Goal: Information Seeking & Learning: Learn about a topic

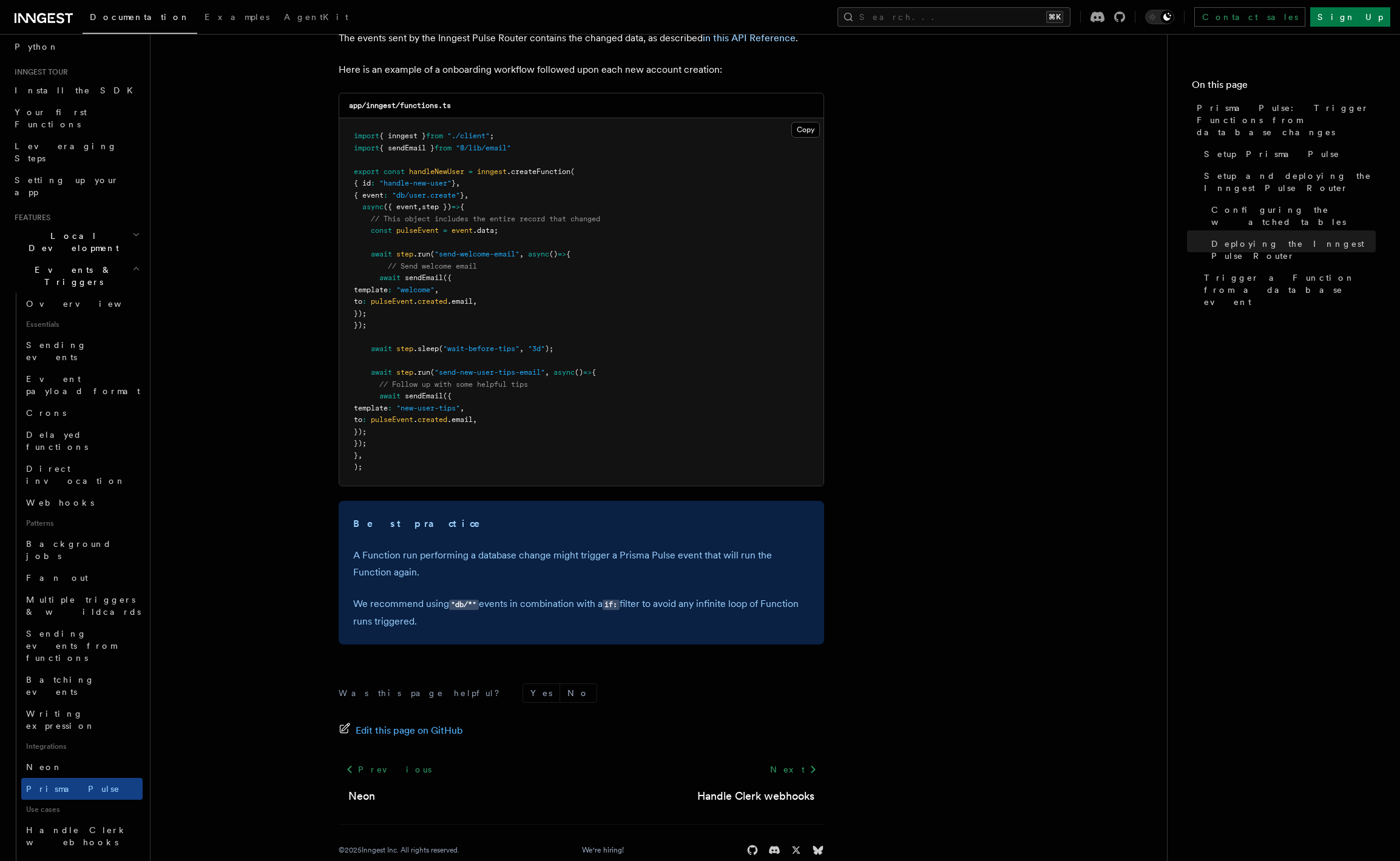
scroll to position [1522, 0]
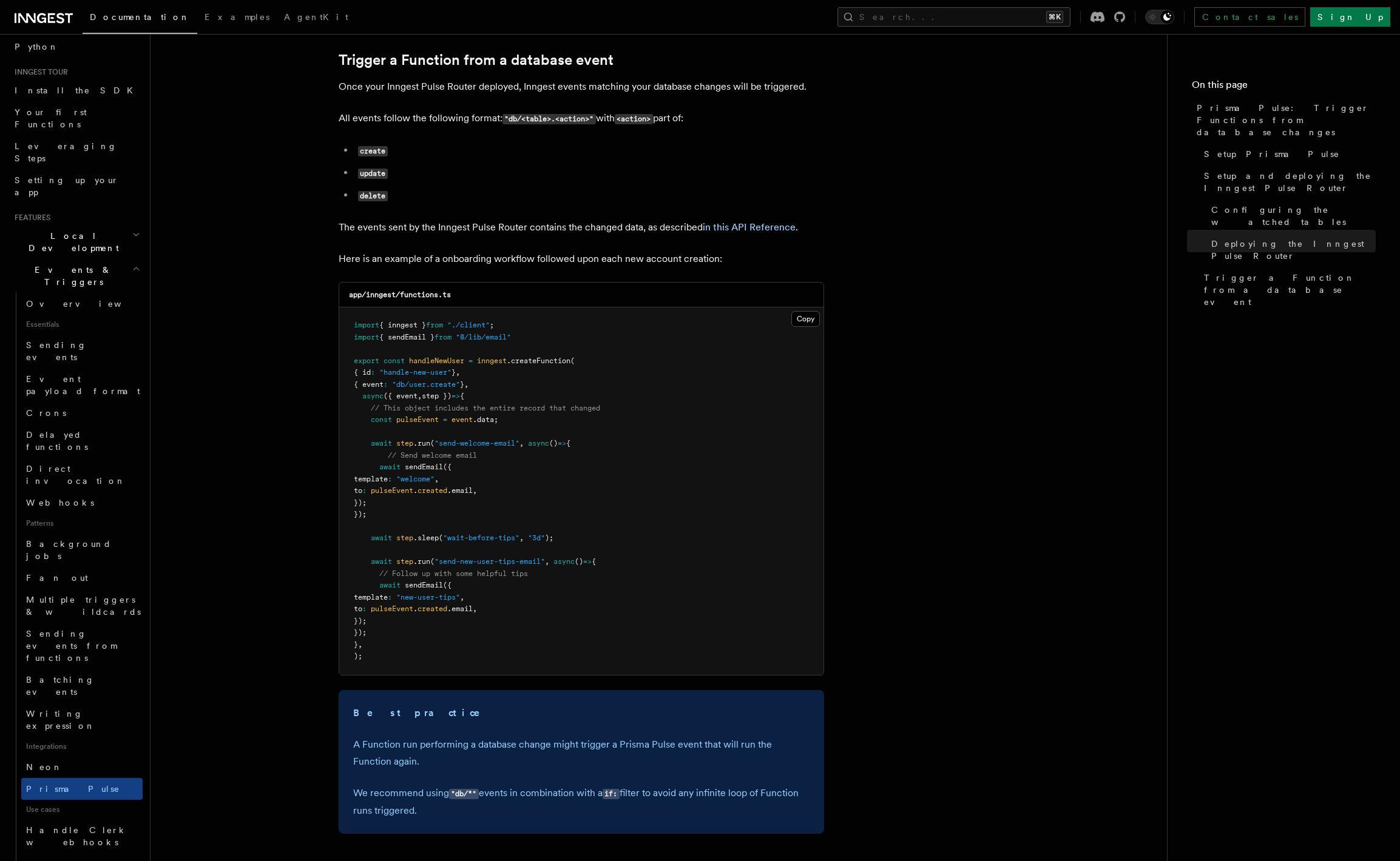
scroll to position [1369, 0]
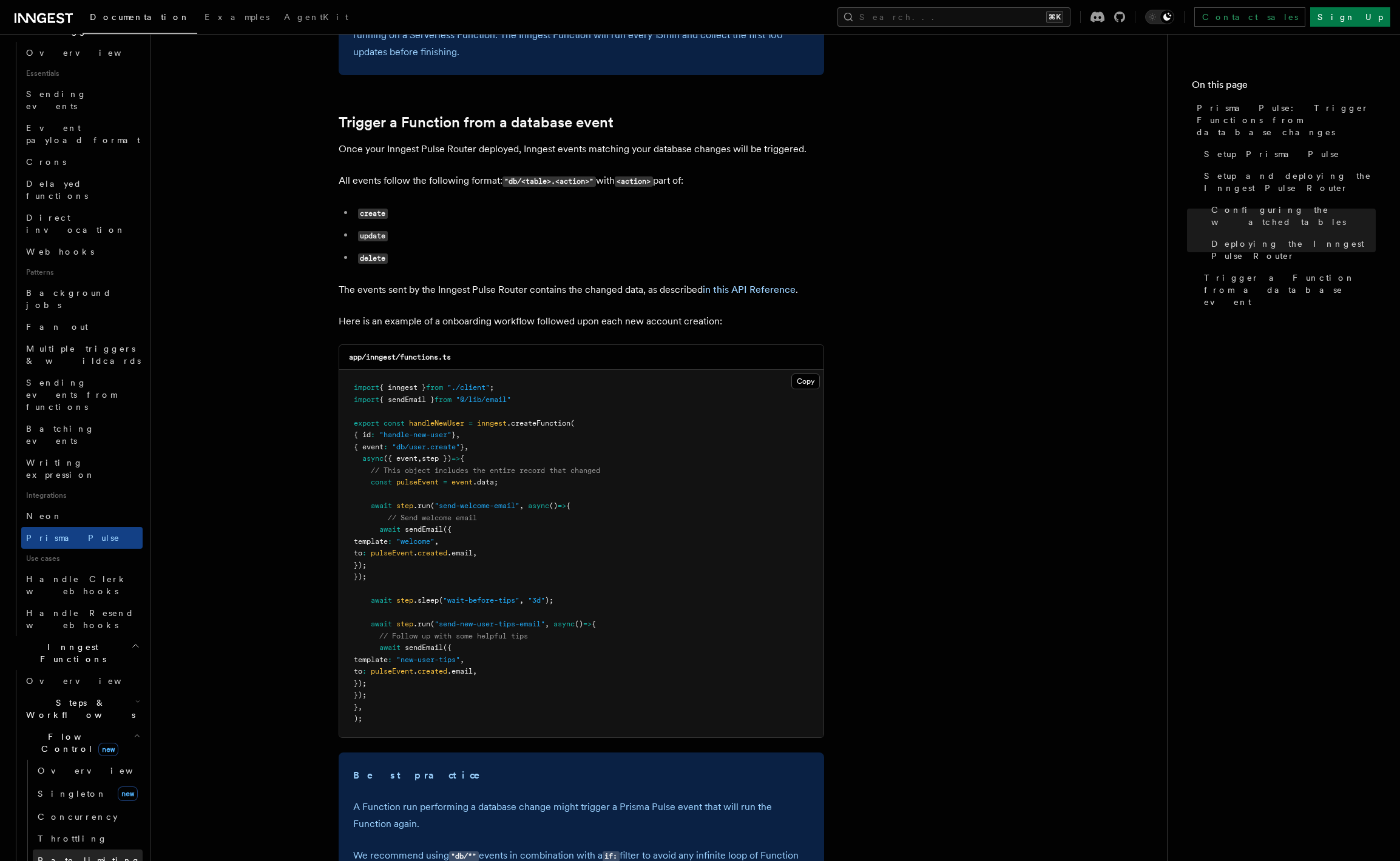
scroll to position [331, 0]
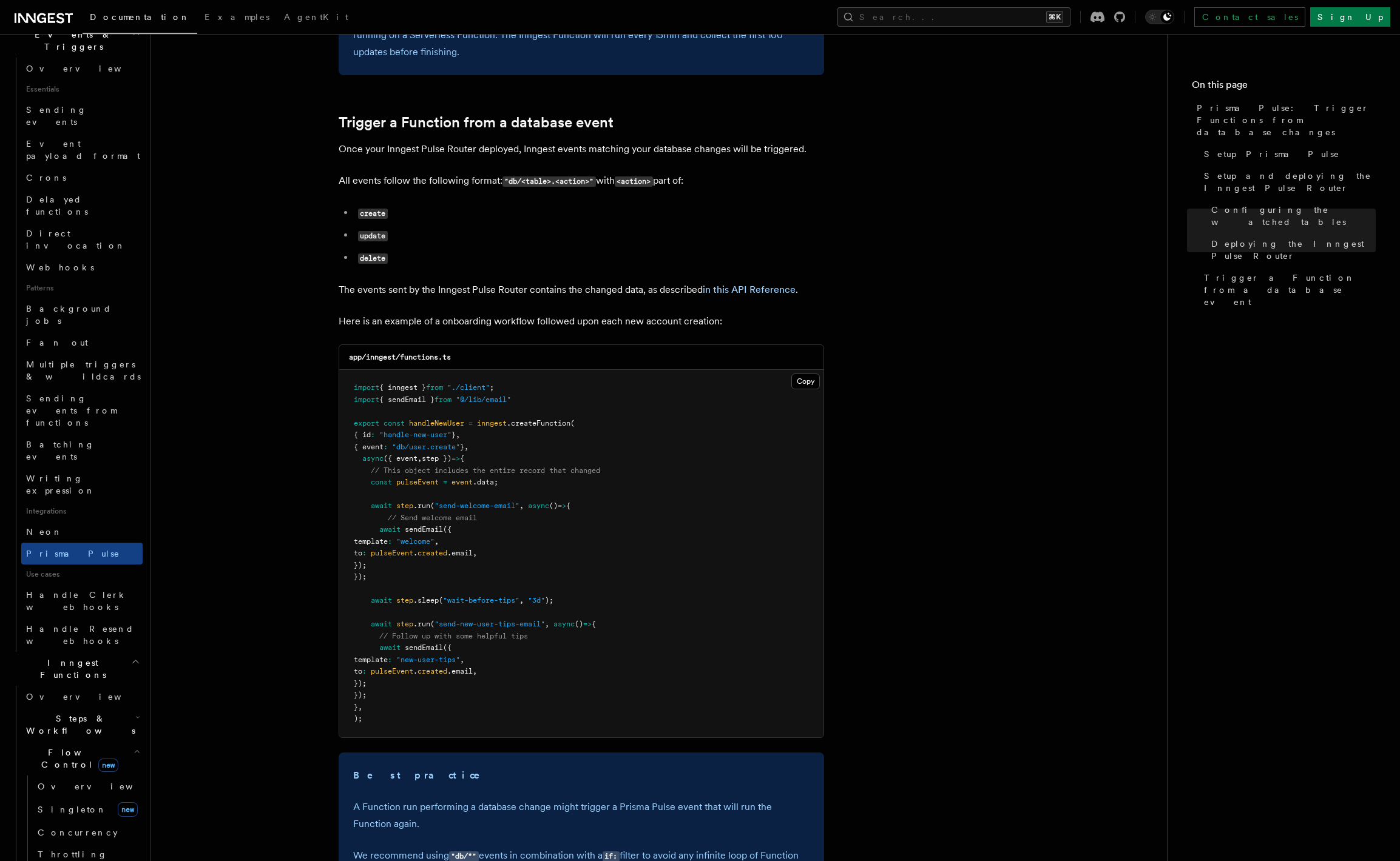
click at [77, 747] on span "Flow Control new" at bounding box center [77, 758] width 112 height 24
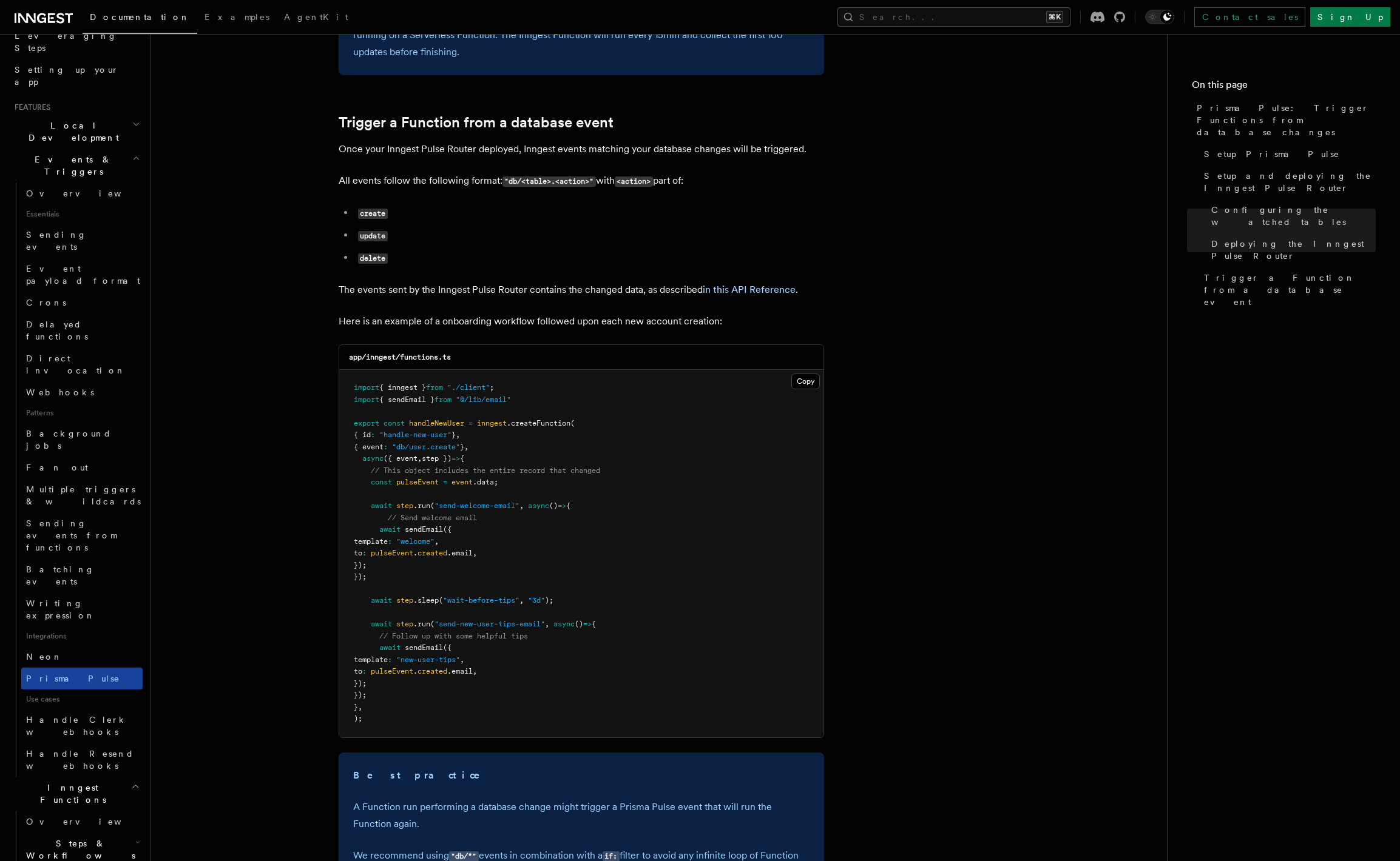
scroll to position [81, 0]
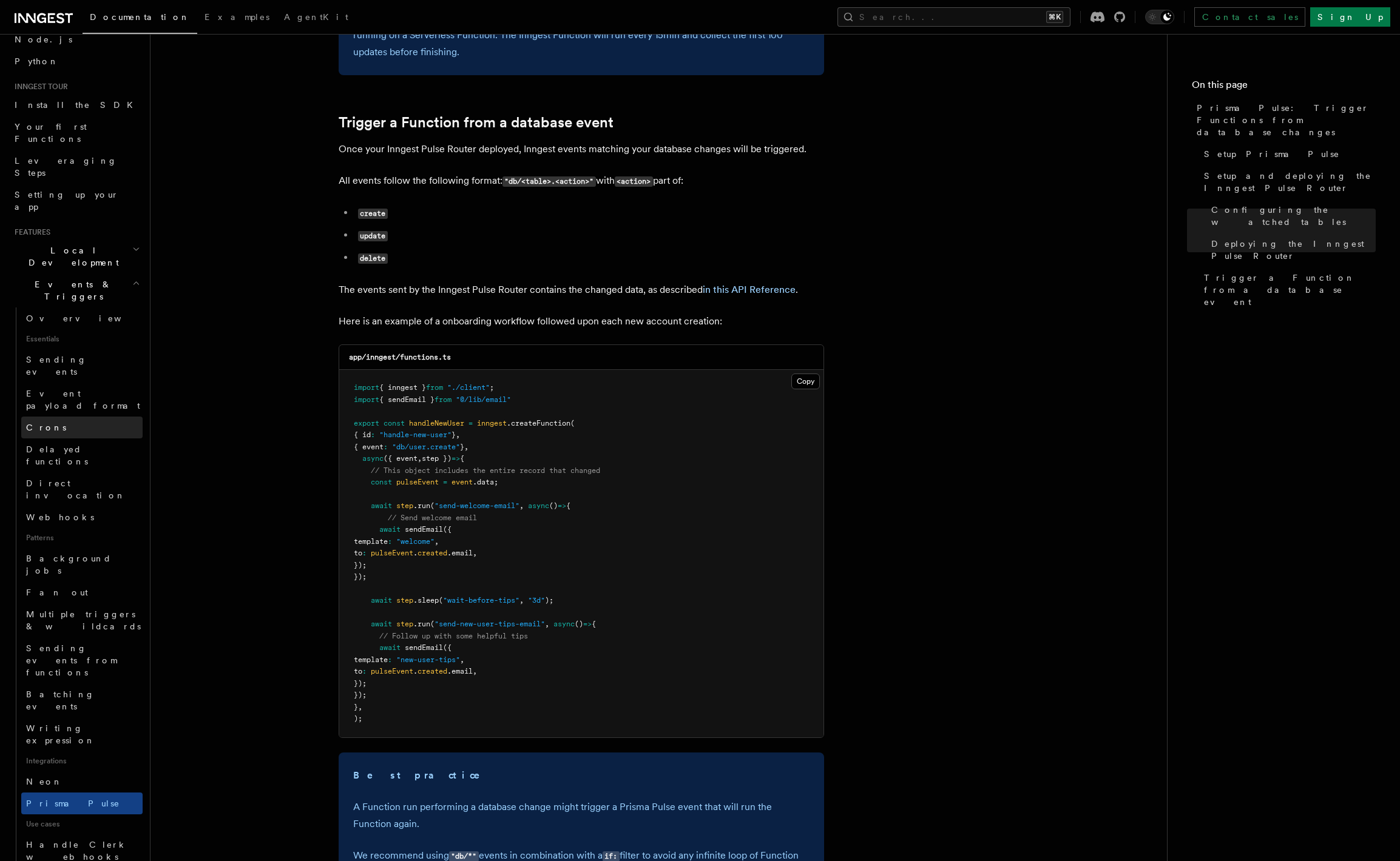
click at [77, 417] on link "Crons" at bounding box center [82, 428] width 121 height 22
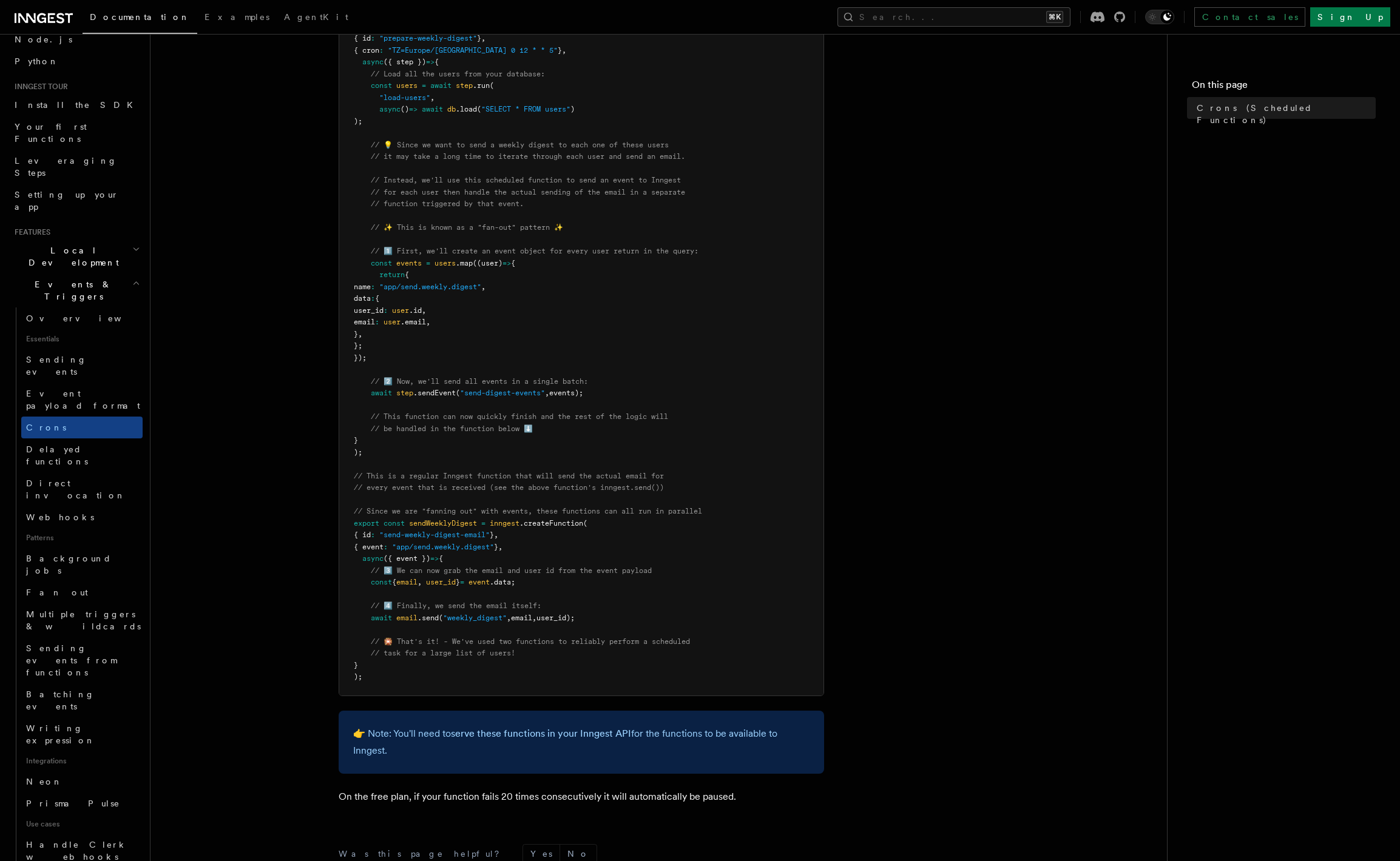
scroll to position [292, 0]
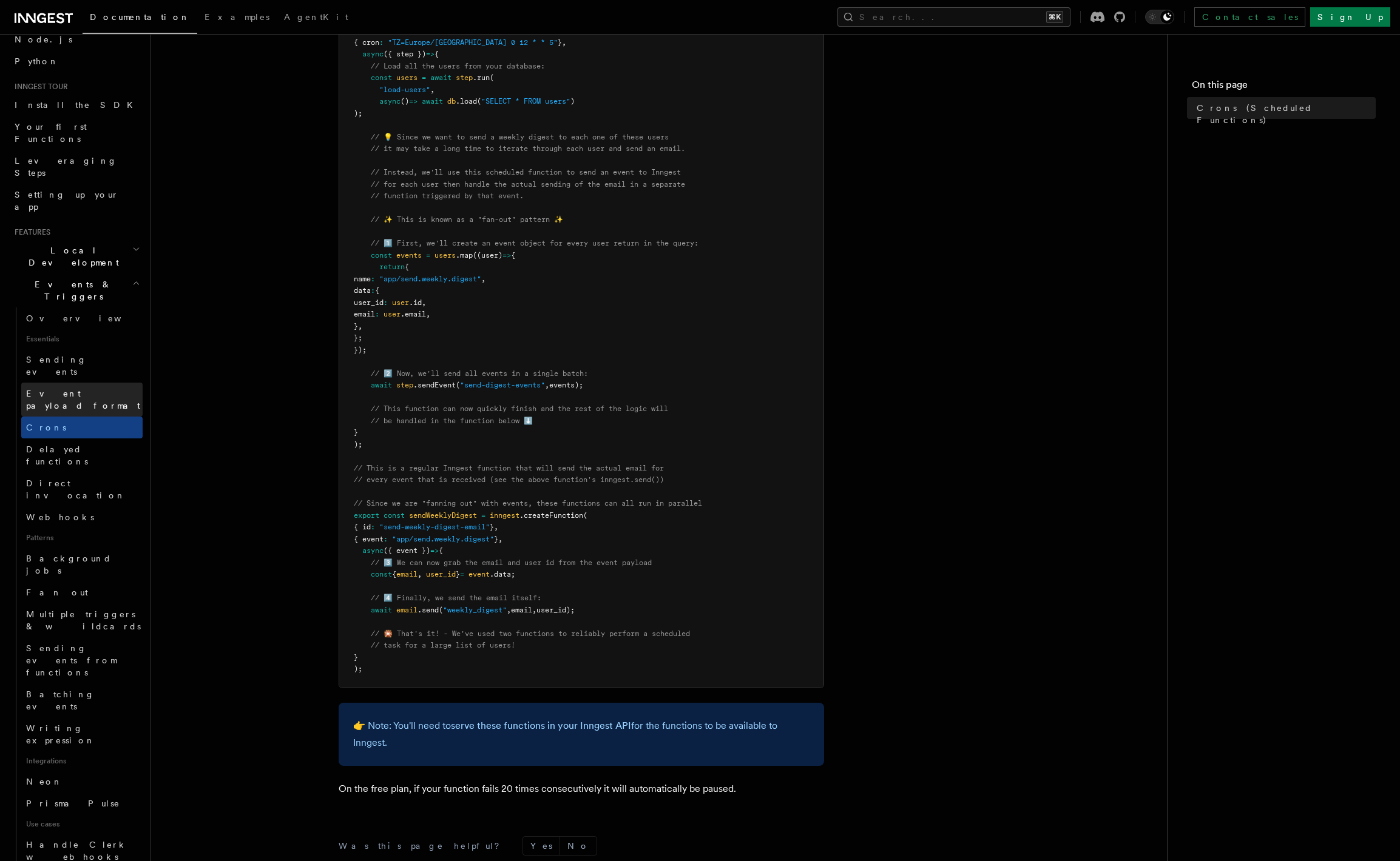
click at [62, 389] on span "Event payload format" at bounding box center [83, 400] width 114 height 22
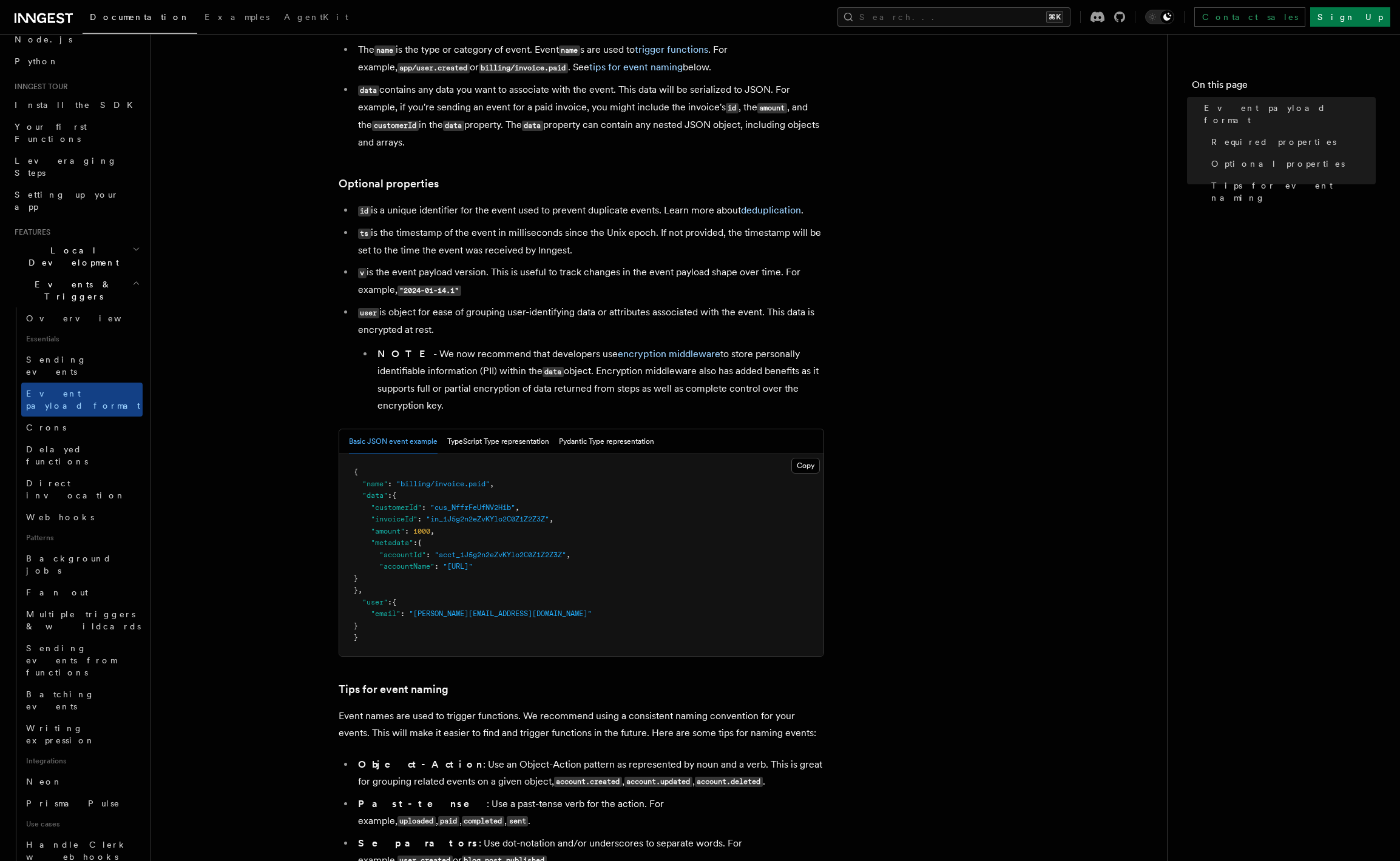
scroll to position [166, 0]
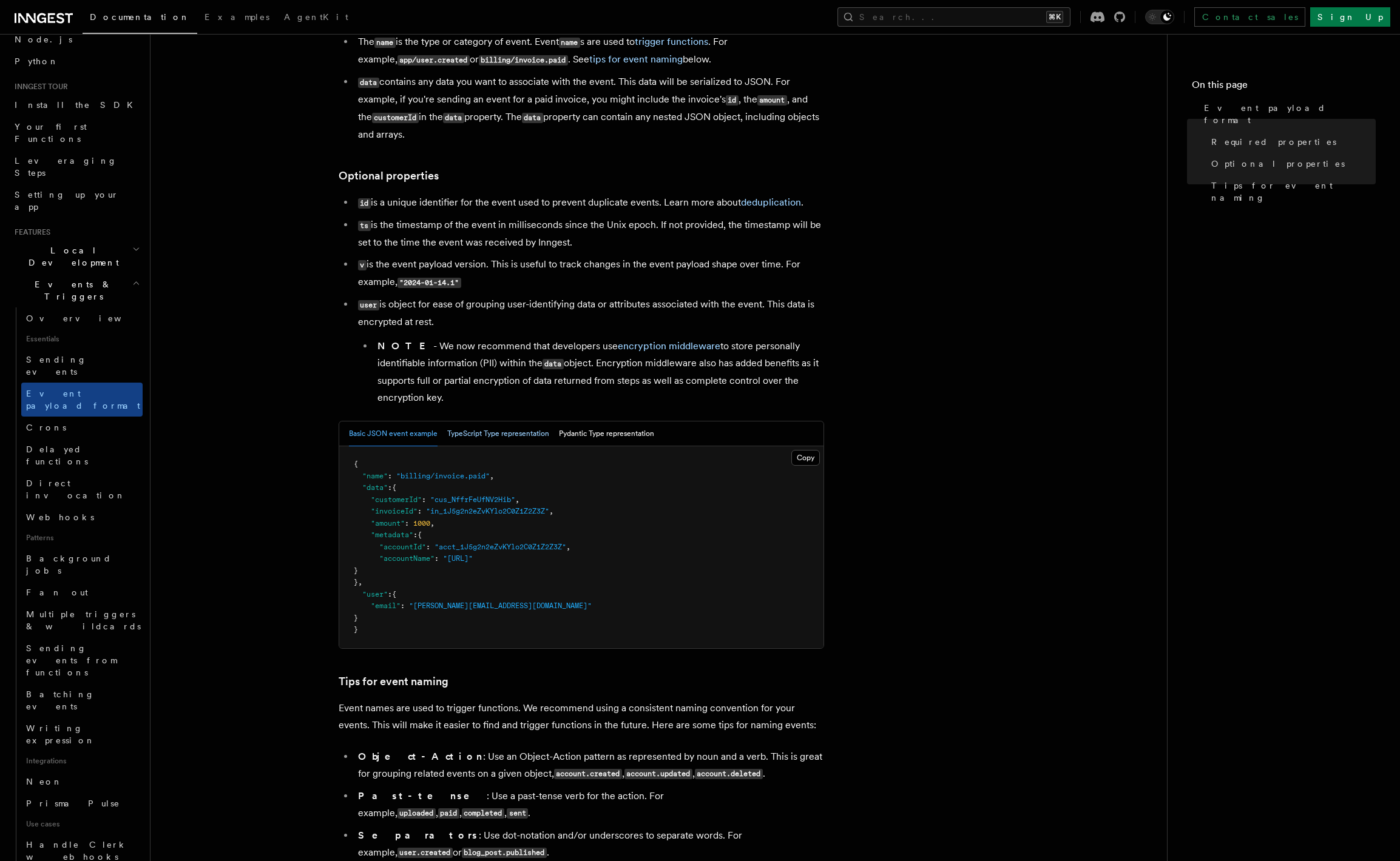
click at [499, 433] on button "TypeScript Type representation" at bounding box center [498, 434] width 102 height 25
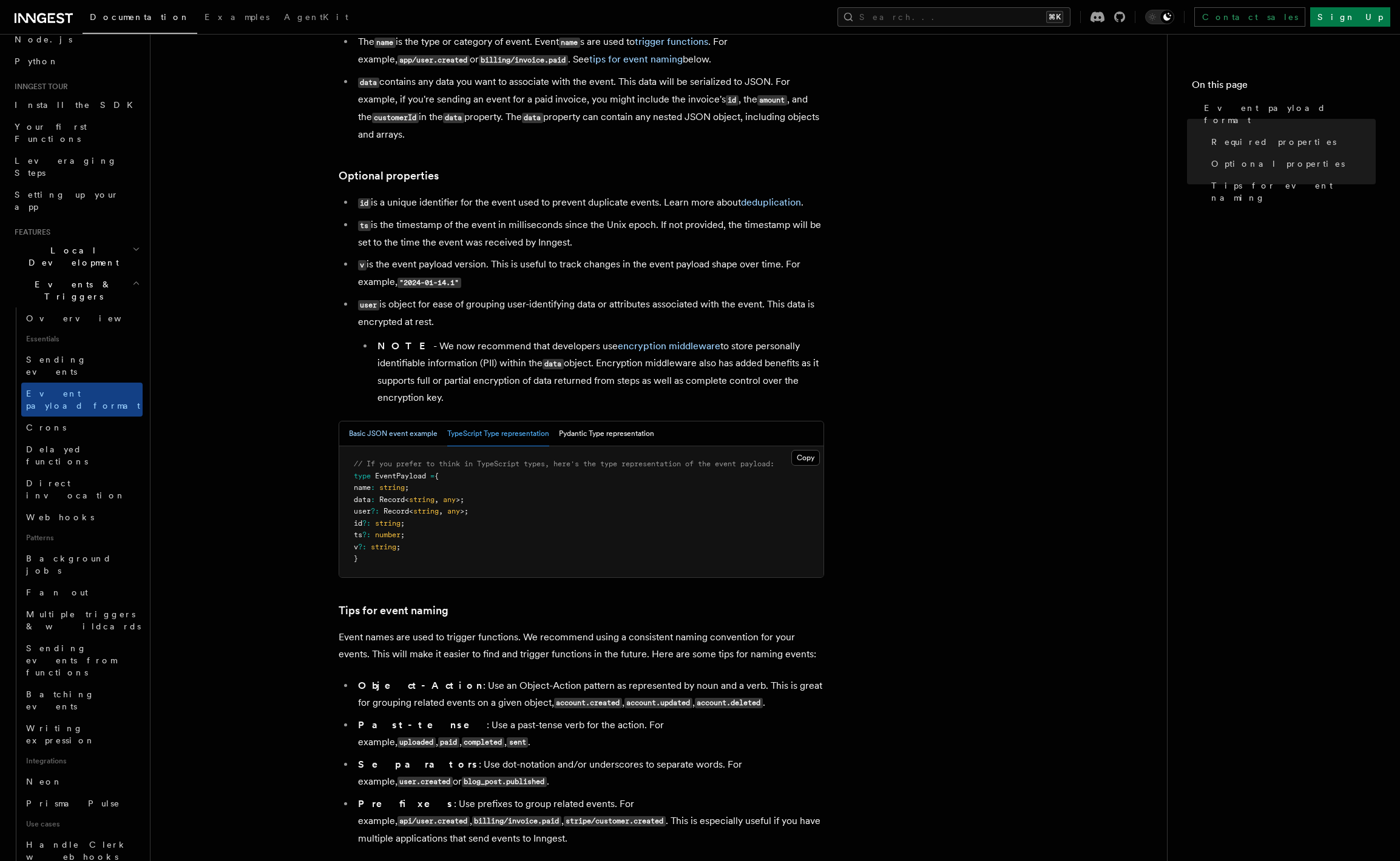
click at [433, 435] on button "Basic JSON event example" at bounding box center [394, 434] width 89 height 25
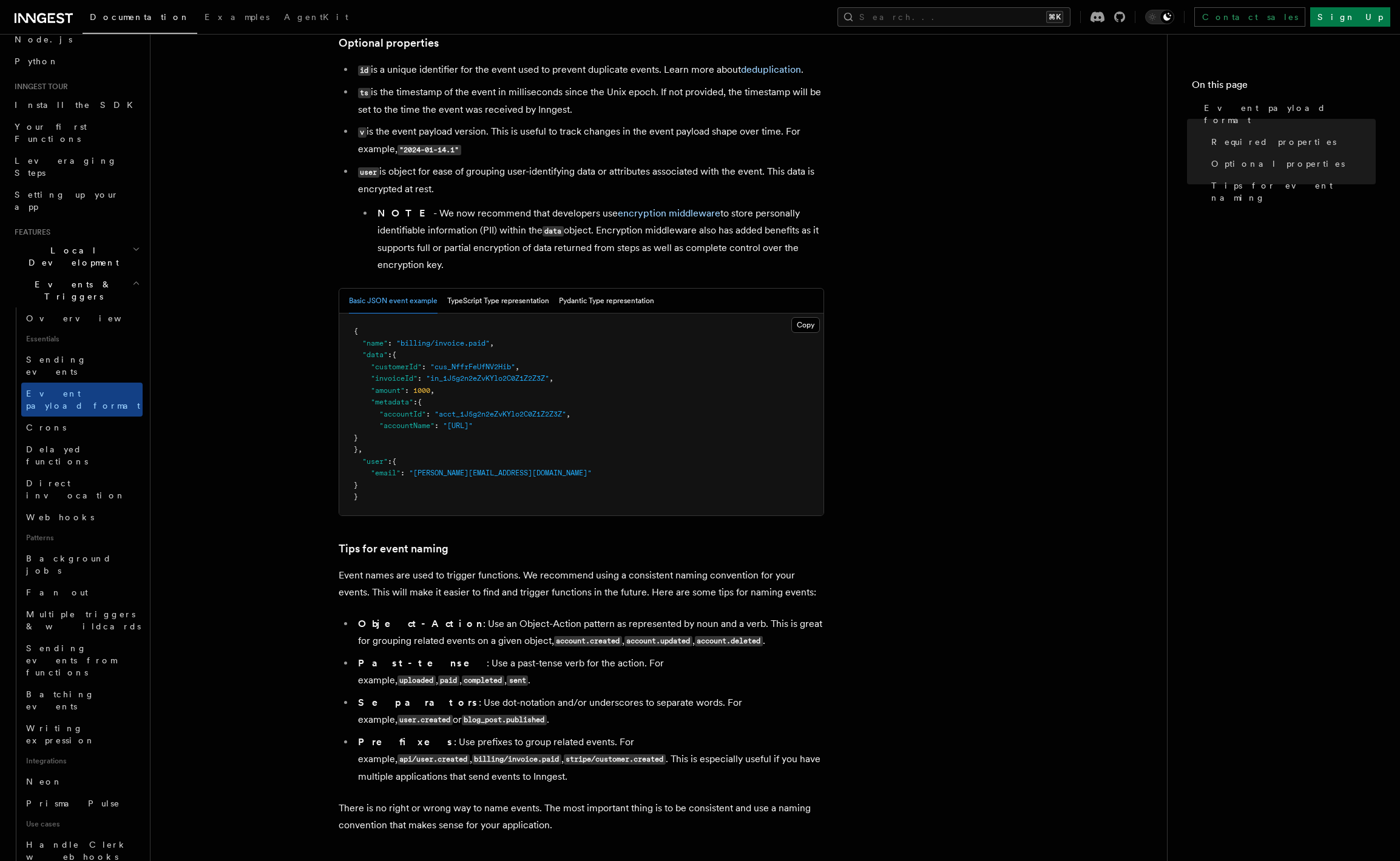
scroll to position [486, 0]
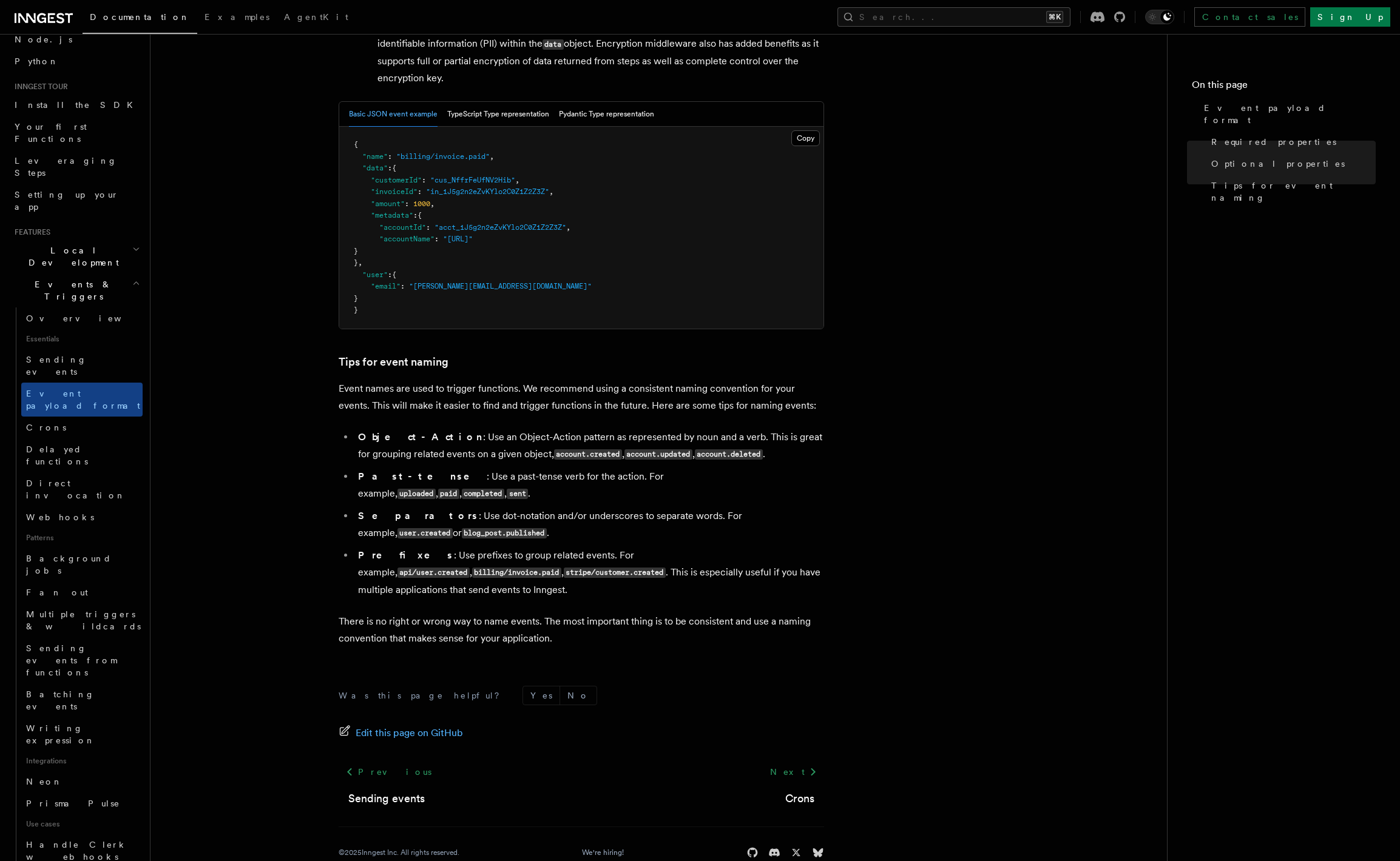
click at [462, 528] on code "blog_post.published" at bounding box center [504, 533] width 85 height 10
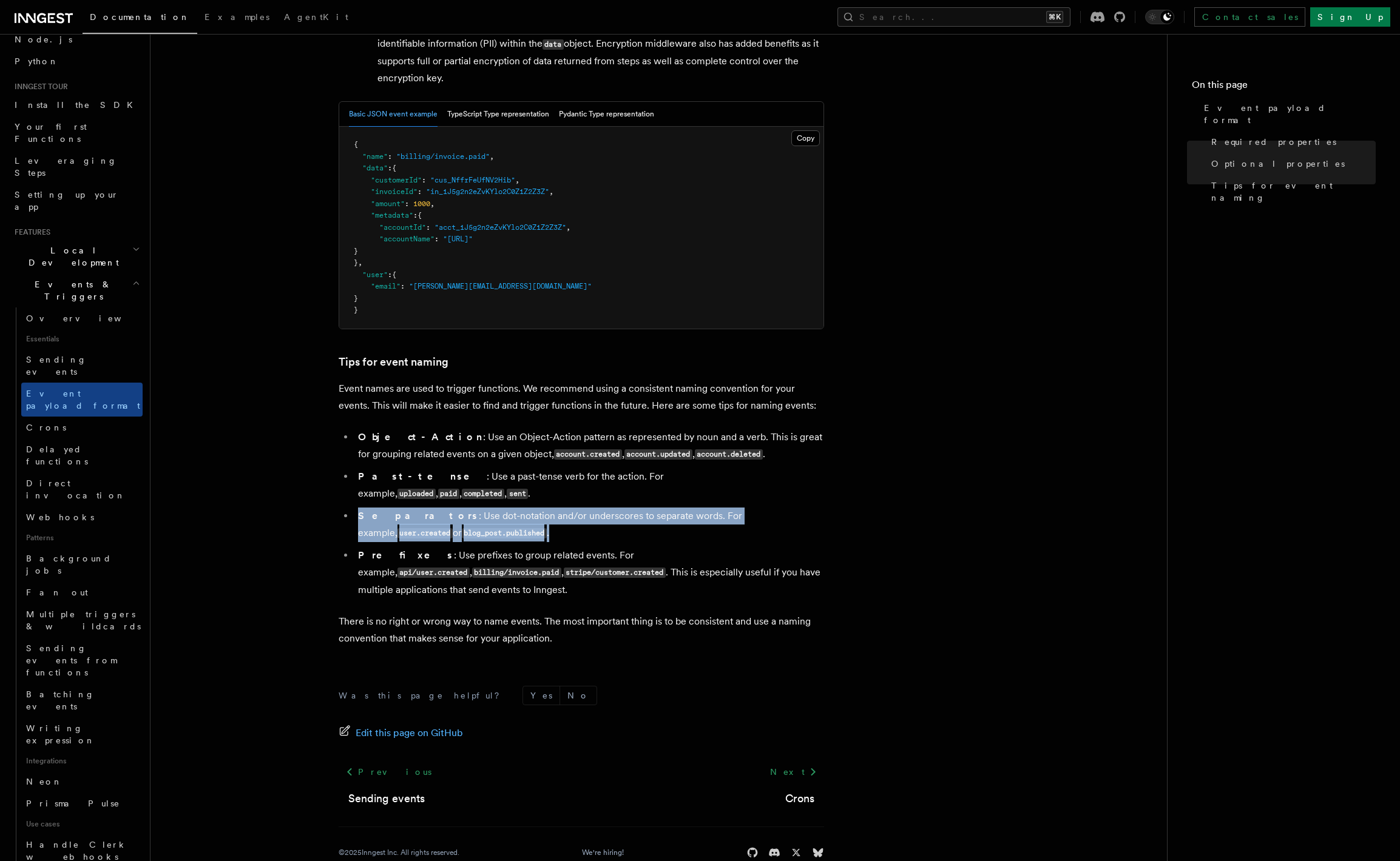
click at [462, 528] on code "blog_post.published" at bounding box center [504, 533] width 85 height 10
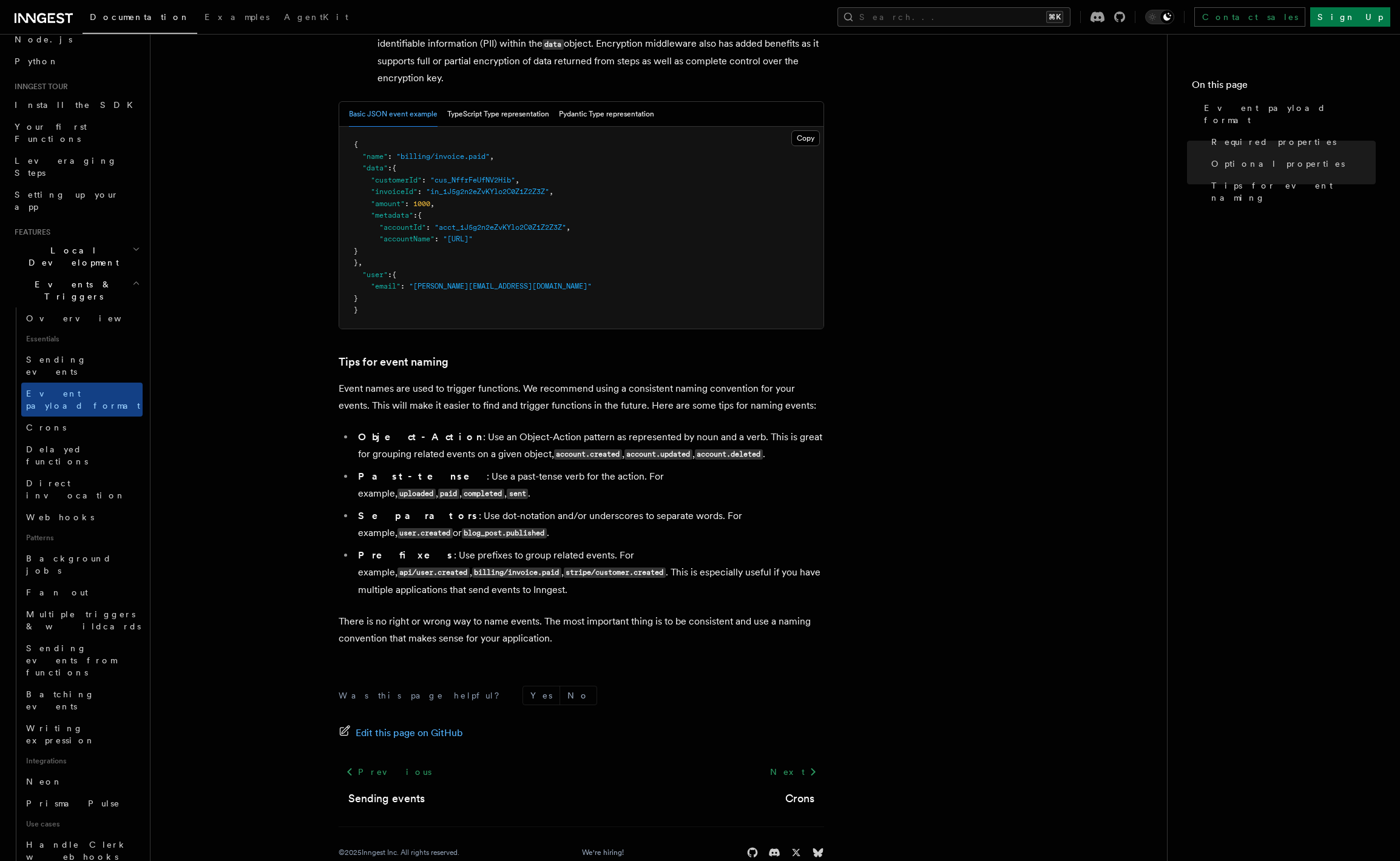
click at [396, 508] on li "Separators : Use dot-notation and/or underscores to separate words. For example…" at bounding box center [589, 524] width 469 height 34
click at [352, 497] on ul "Object-Action : Use an Object-Action pattern as represented by noun and a verb.…" at bounding box center [582, 514] width 485 height 170
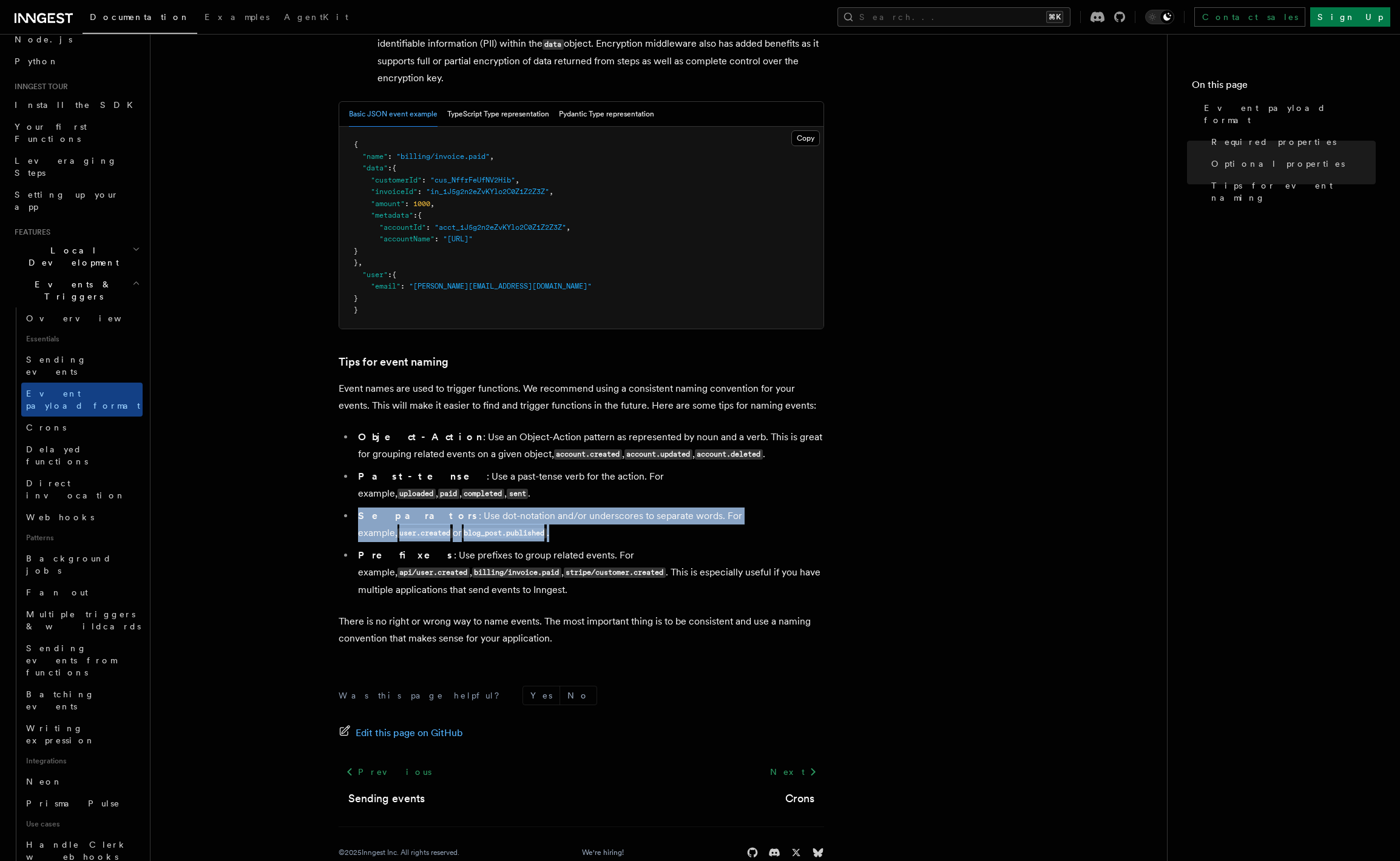
drag, startPoint x: 357, startPoint y: 497, endPoint x: 455, endPoint y: 518, distance: 100.2
click at [455, 519] on li "Separators : Use dot-notation and/or underscores to separate words. For example…" at bounding box center [589, 524] width 469 height 34
click at [453, 521] on li "Separators : Use dot-notation and/or underscores to separate words. For example…" at bounding box center [589, 524] width 469 height 34
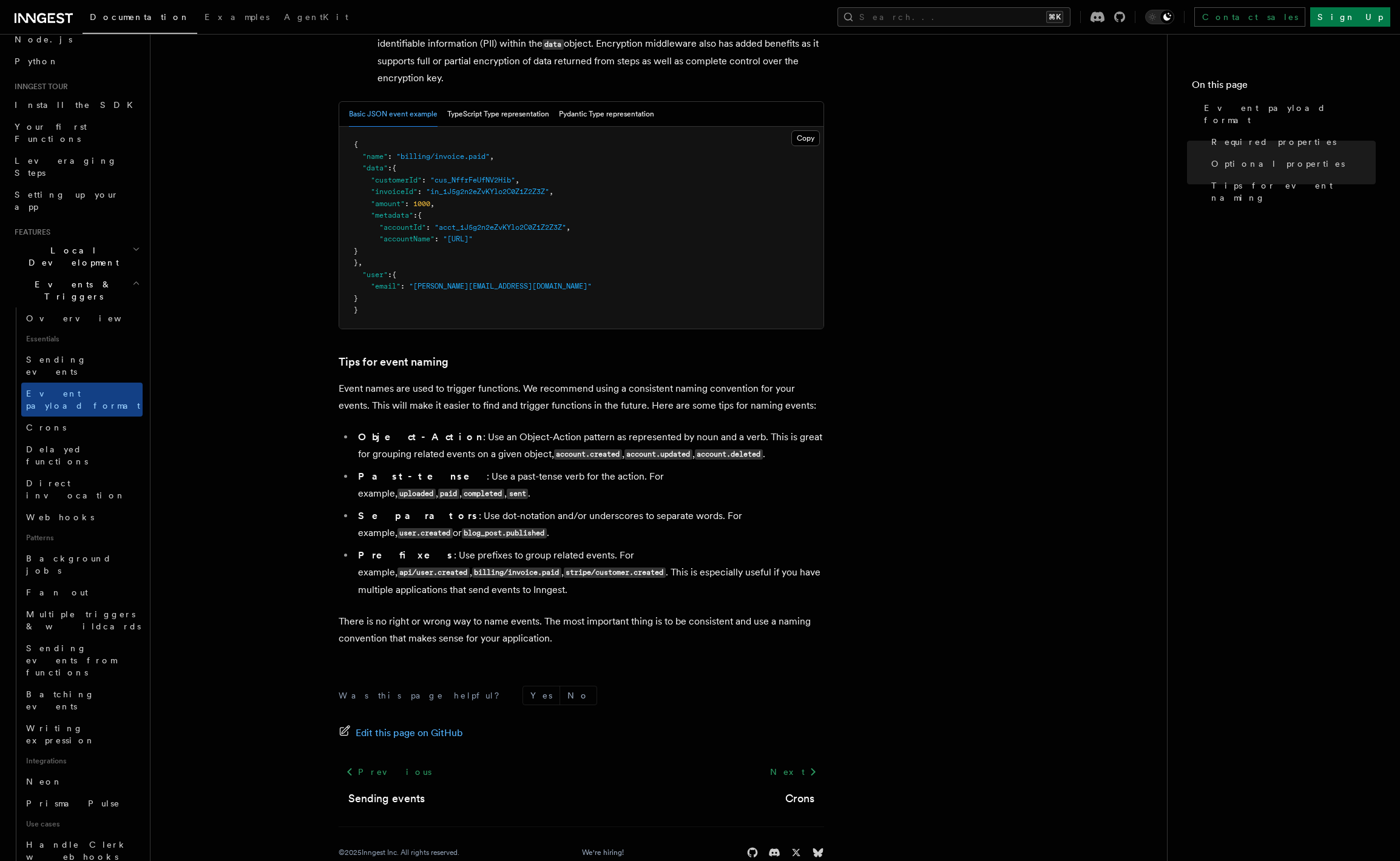
click at [453, 518] on li "Separators : Use dot-notation and/or underscores to separate words. For example…" at bounding box center [589, 524] width 469 height 34
drag, startPoint x: 447, startPoint y: 517, endPoint x: 440, endPoint y: 516, distance: 7.1
click at [440, 516] on li "Separators : Use dot-notation and/or underscores to separate words. For example…" at bounding box center [589, 524] width 469 height 34
click at [452, 516] on li "Separators : Use dot-notation and/or underscores to separate words. For example…" at bounding box center [589, 524] width 469 height 34
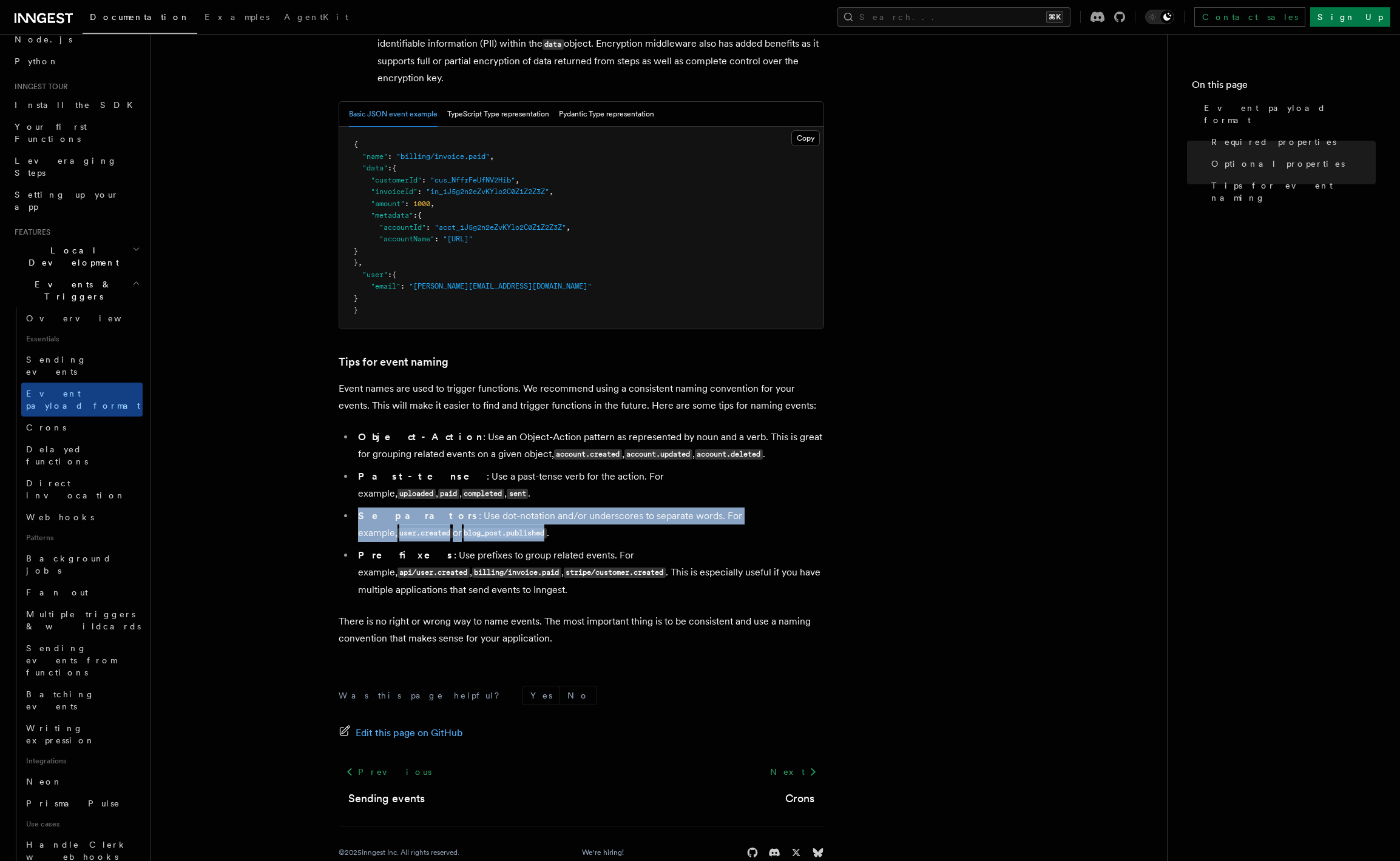
drag, startPoint x: 445, startPoint y: 517, endPoint x: 353, endPoint y: 490, distance: 95.9
click at [354, 508] on li "Separators : Use dot-notation and/or underscores to separate words. For example…" at bounding box center [589, 524] width 469 height 34
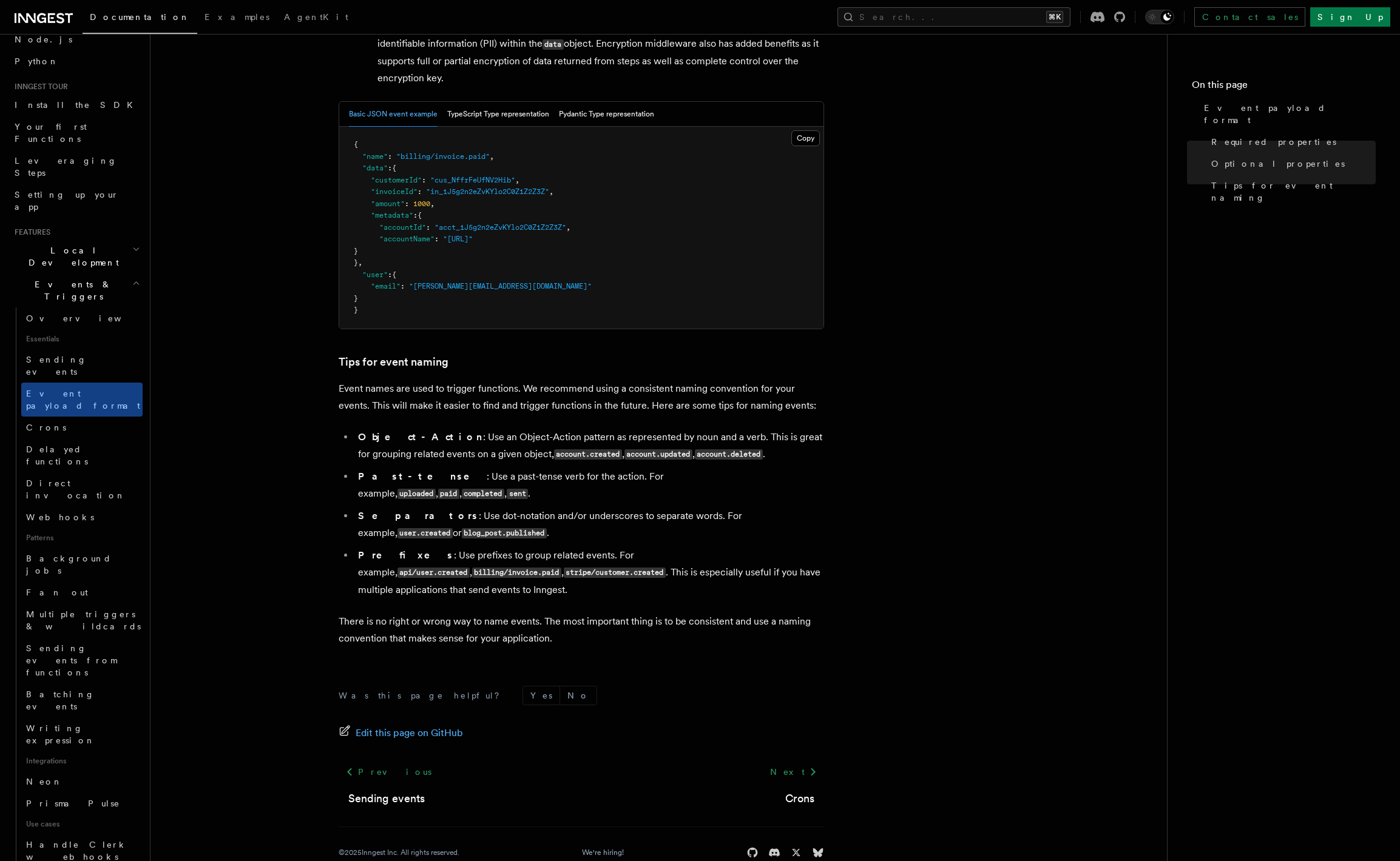
click at [456, 518] on li "Separators : Use dot-notation and/or underscores to separate words. For example…" at bounding box center [589, 524] width 469 height 34
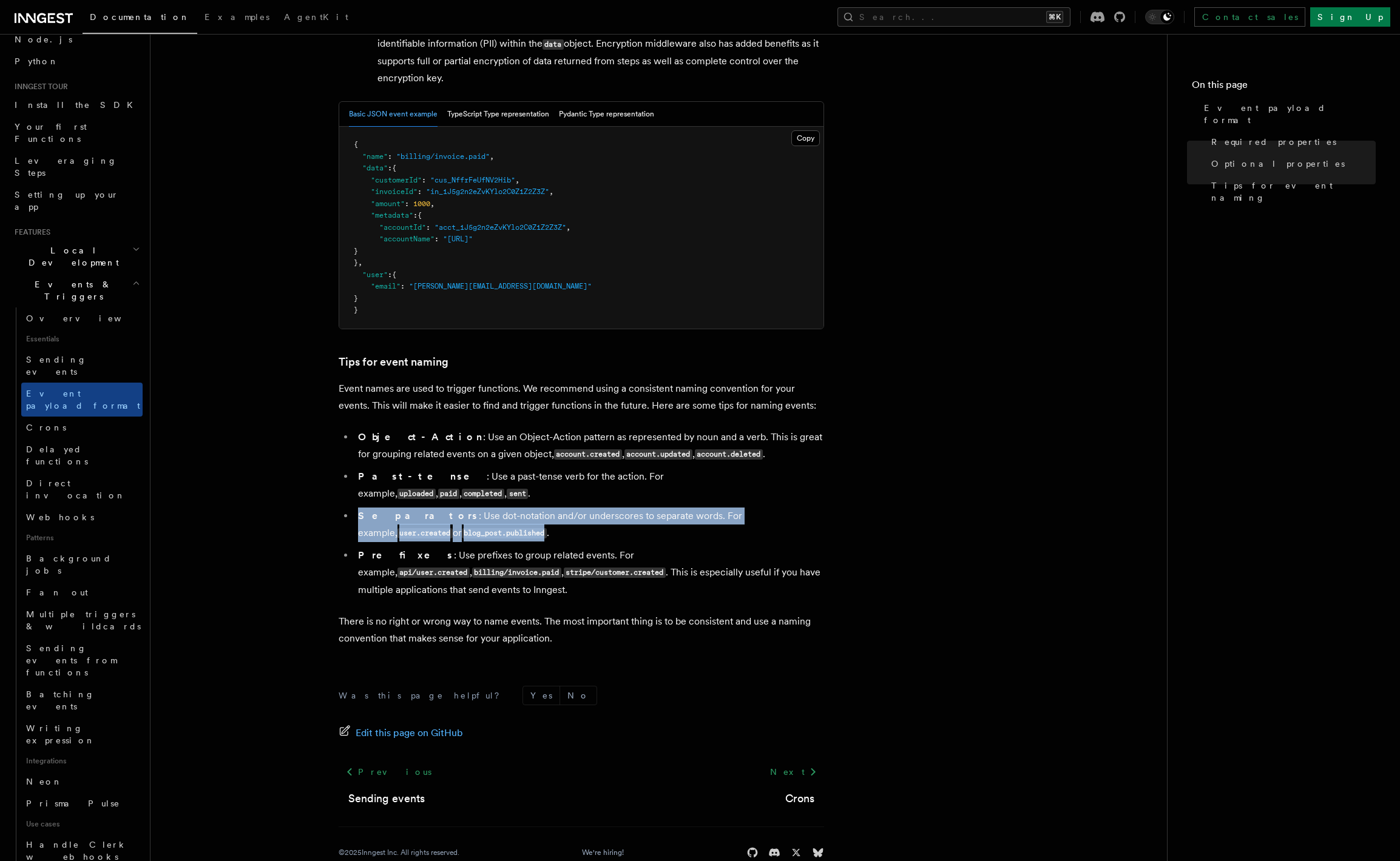
drag, startPoint x: 442, startPoint y: 516, endPoint x: 338, endPoint y: 500, distance: 105.2
click at [339, 500] on ul "Object-Action : Use an Object-Action pattern as represented by noun and a verb.…" at bounding box center [582, 514] width 485 height 170
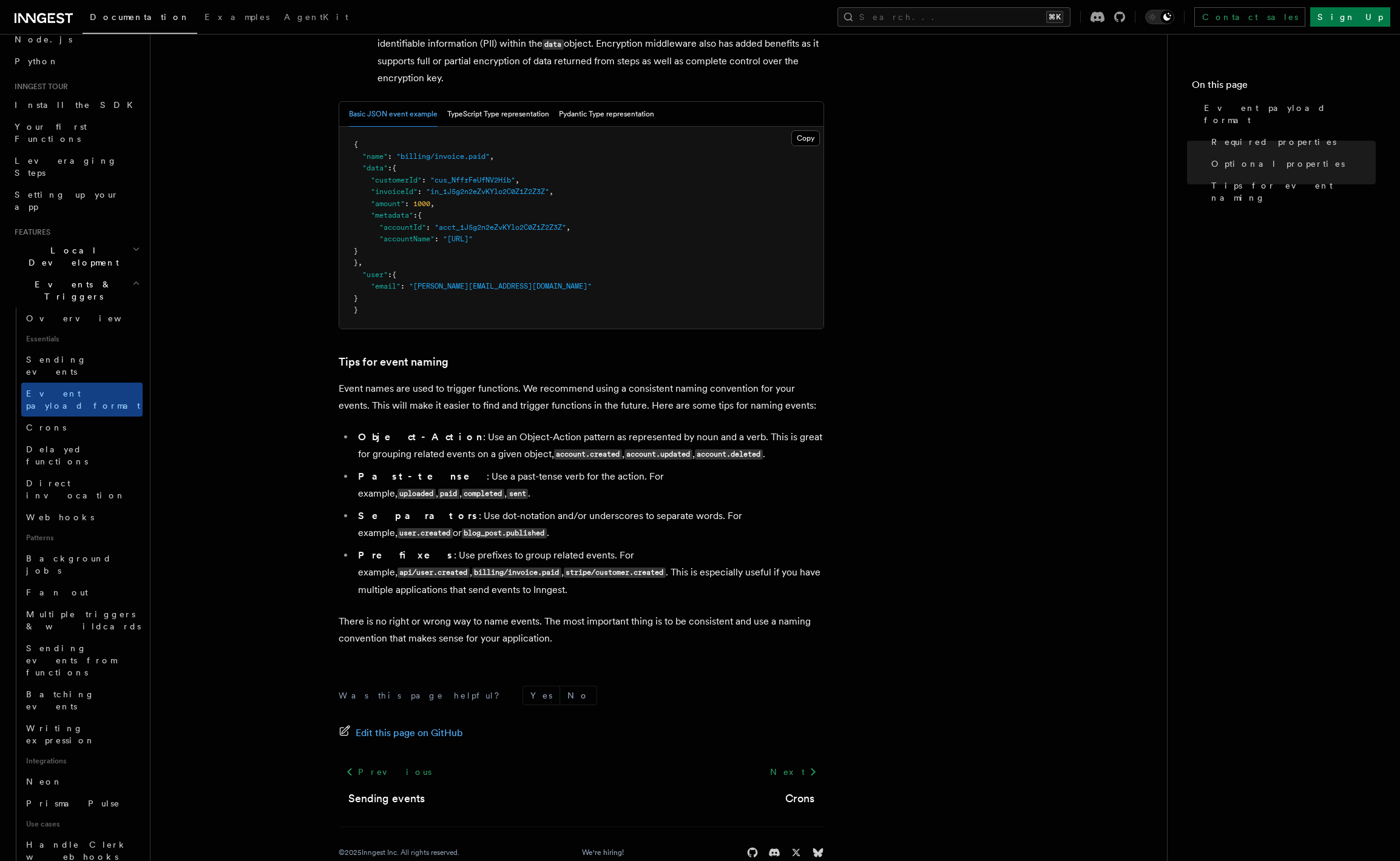
click at [261, 562] on article "Features Events & Triggers Event payload format The event payload is a JSON obj…" at bounding box center [658, 227] width 977 height 1320
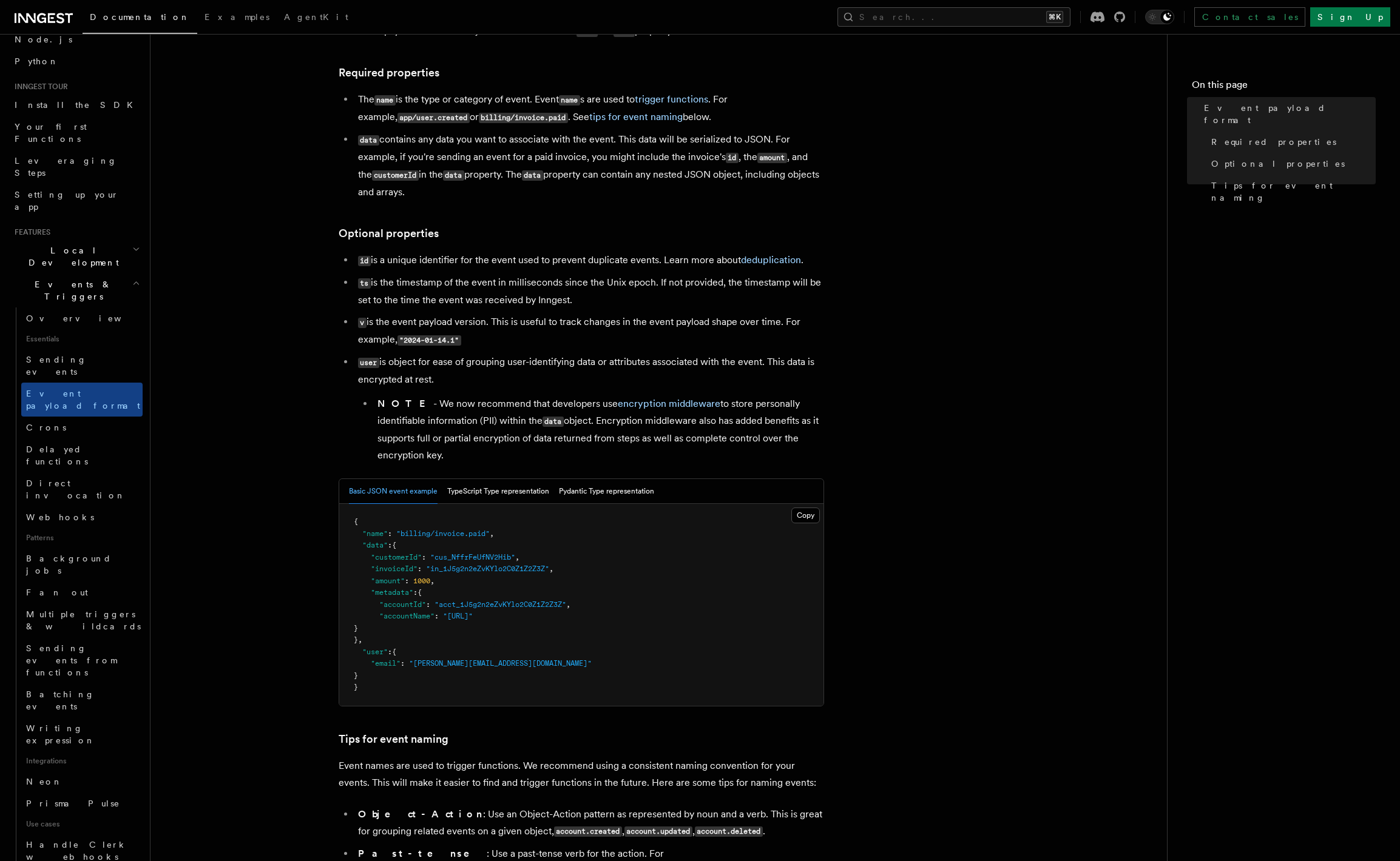
scroll to position [0, 0]
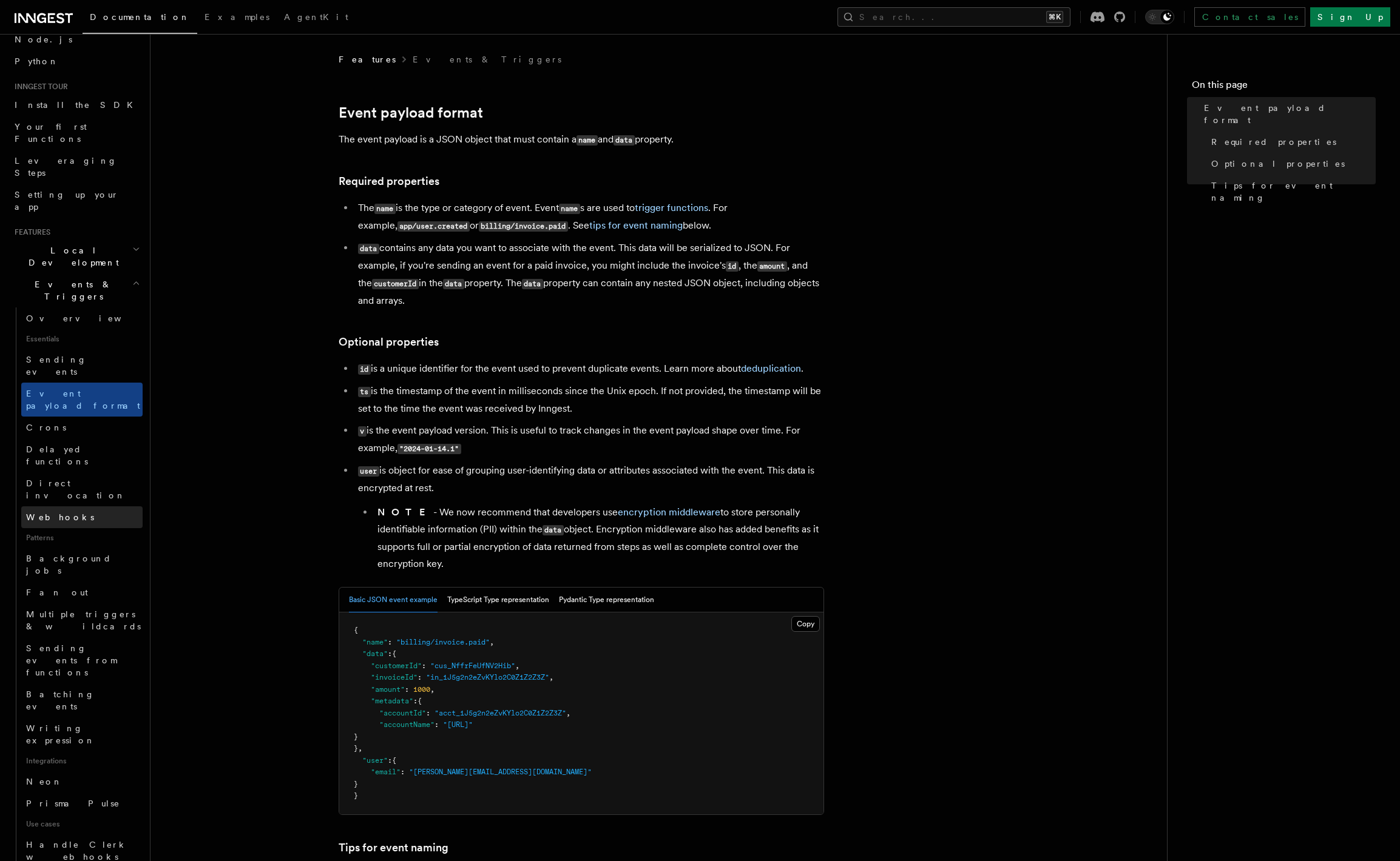
click at [60, 512] on span "Webhooks" at bounding box center [60, 516] width 68 height 9
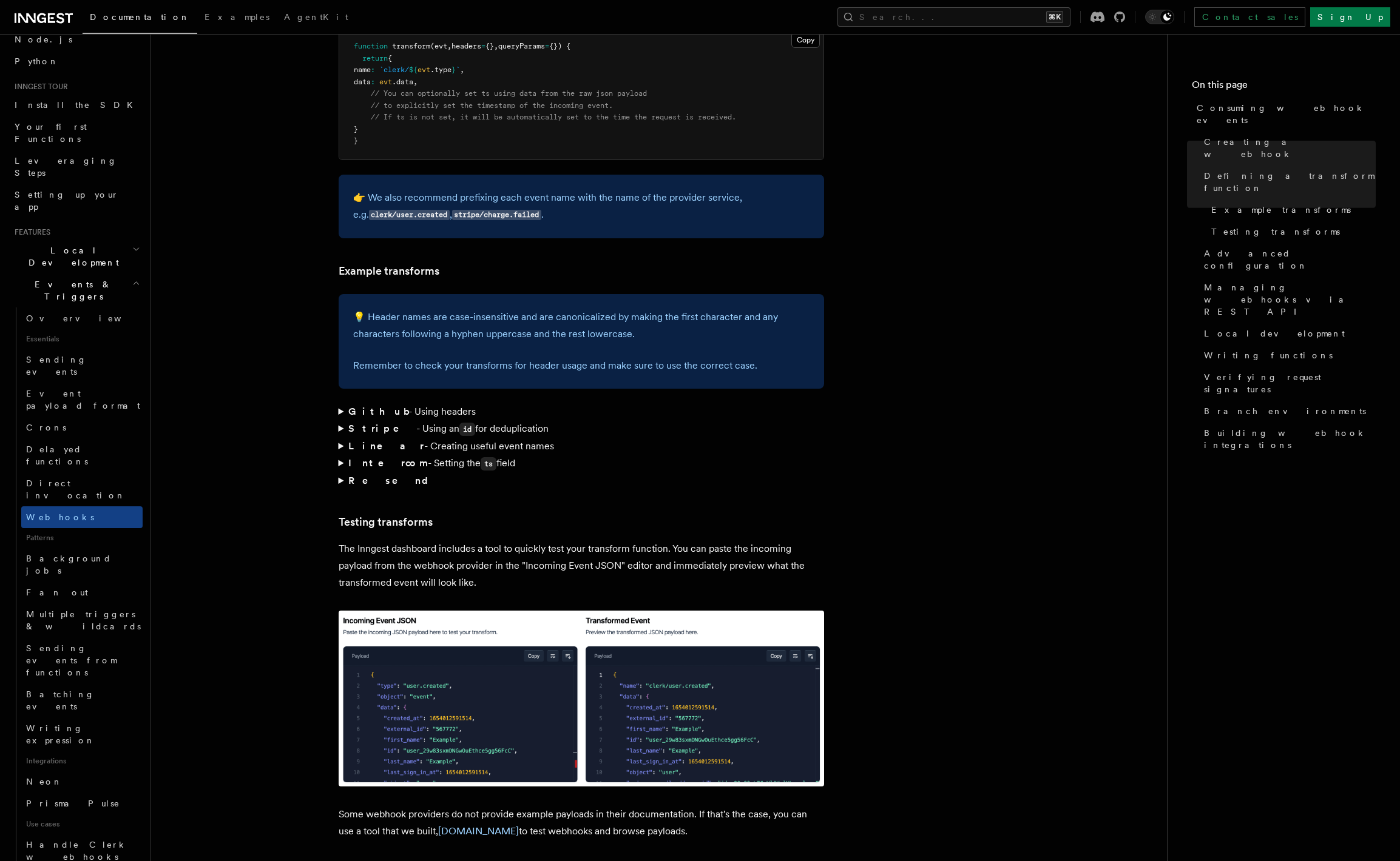
scroll to position [1687, 0]
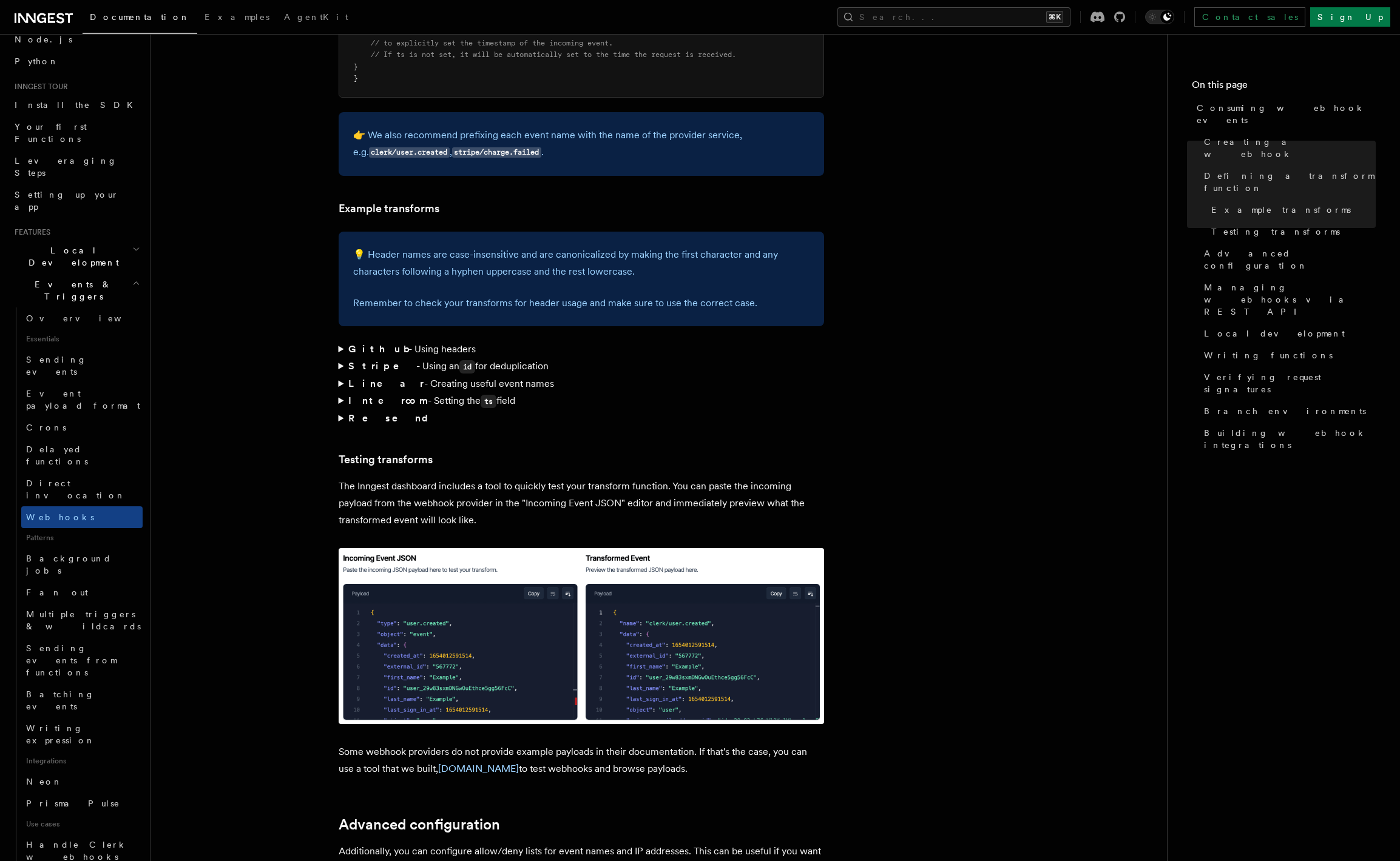
drag, startPoint x: 347, startPoint y: 382, endPoint x: 324, endPoint y: 371, distance: 25.5
click at [347, 410] on summary "Resend" at bounding box center [582, 418] width 485 height 17
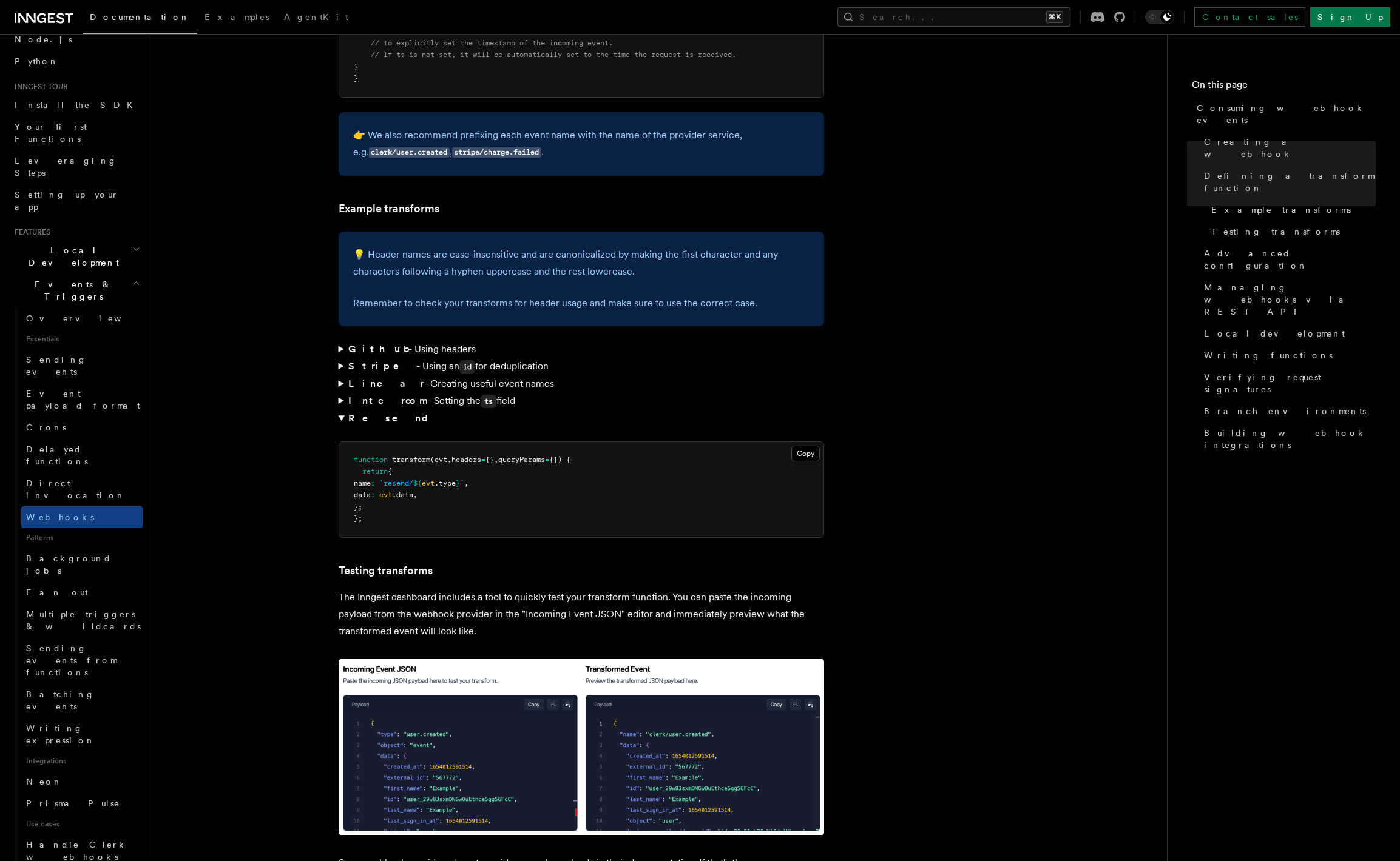
click at [340, 410] on summary "Resend" at bounding box center [582, 418] width 485 height 17
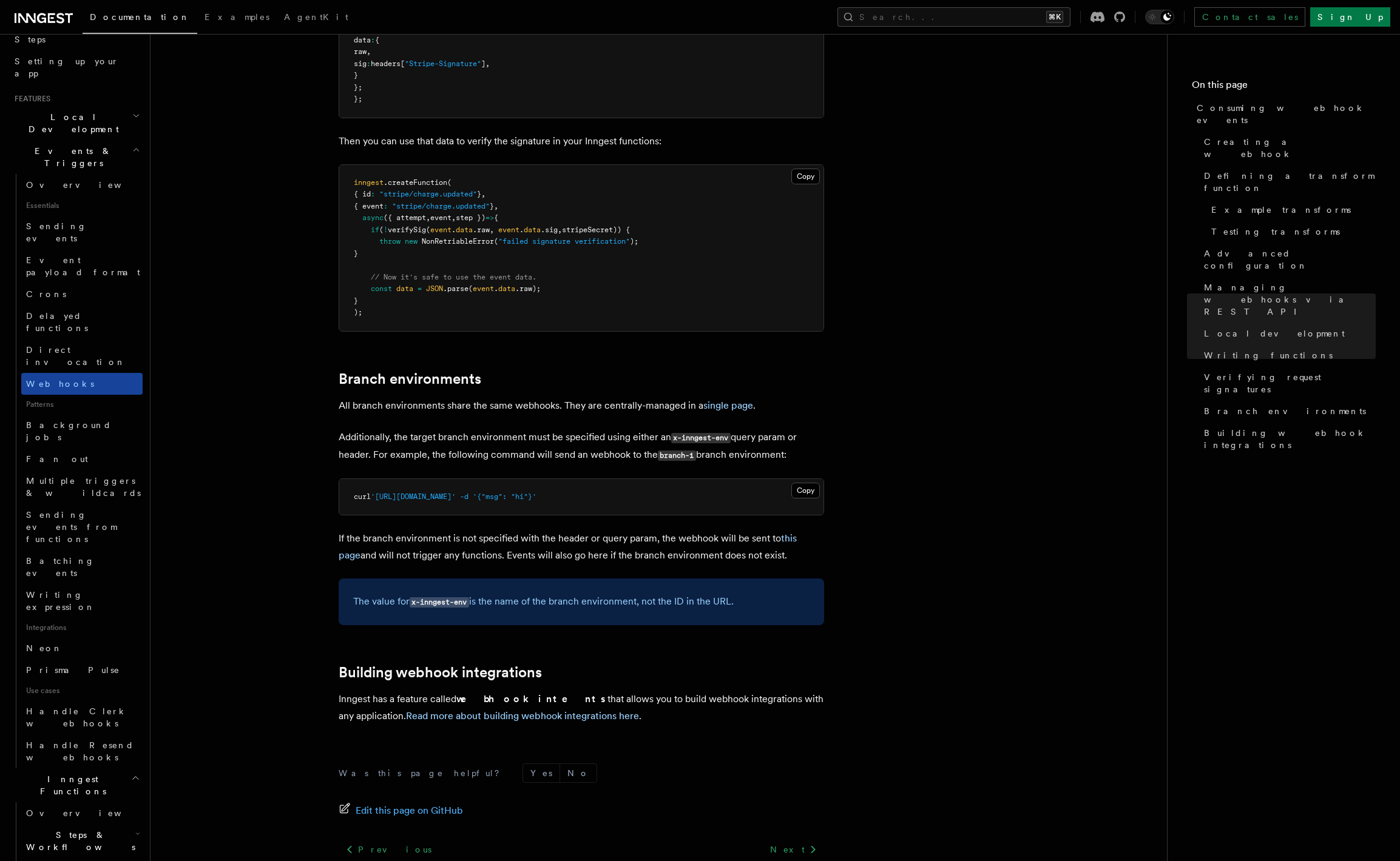
scroll to position [0, 0]
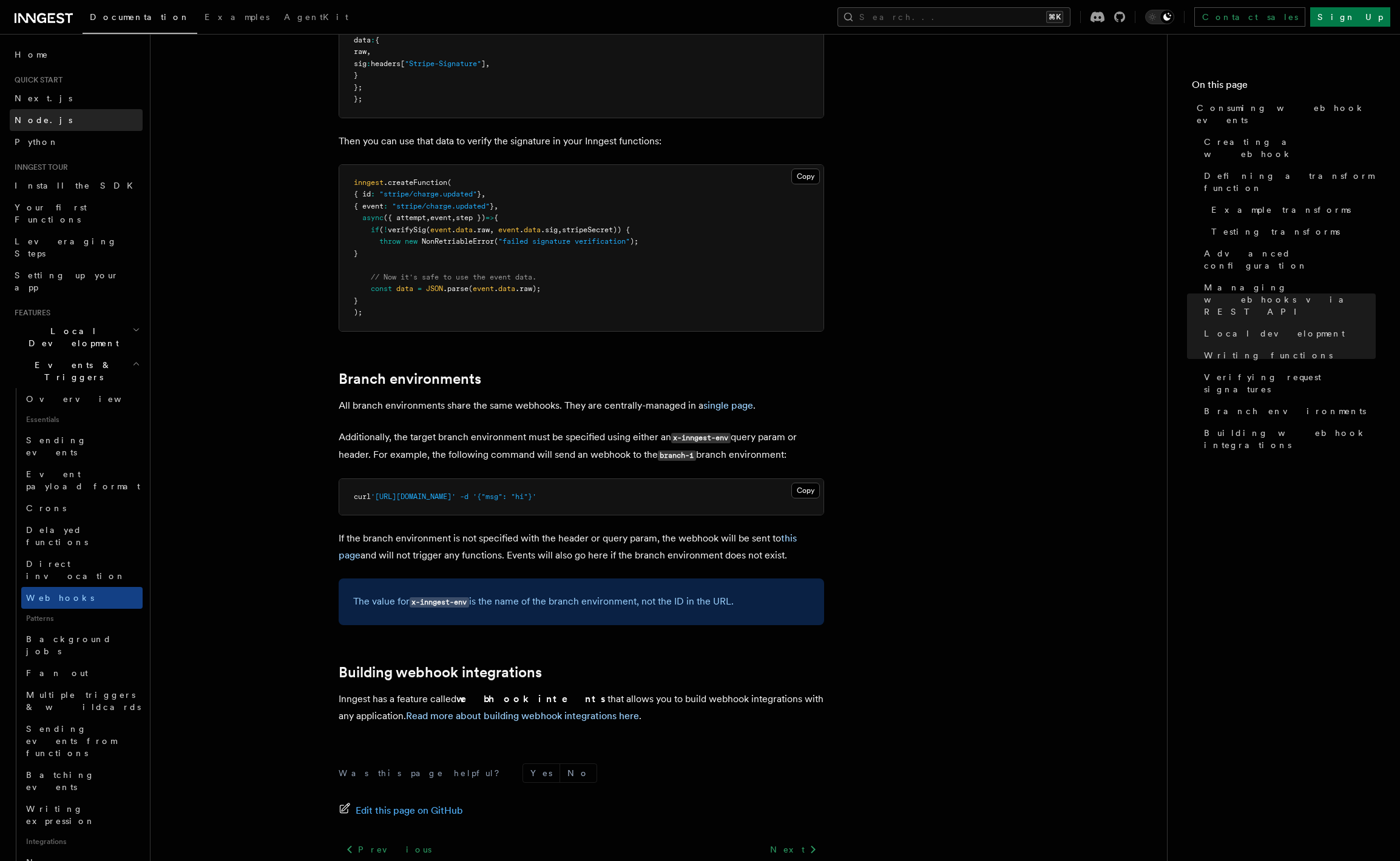
click at [39, 124] on span "Node.js" at bounding box center [43, 119] width 58 height 9
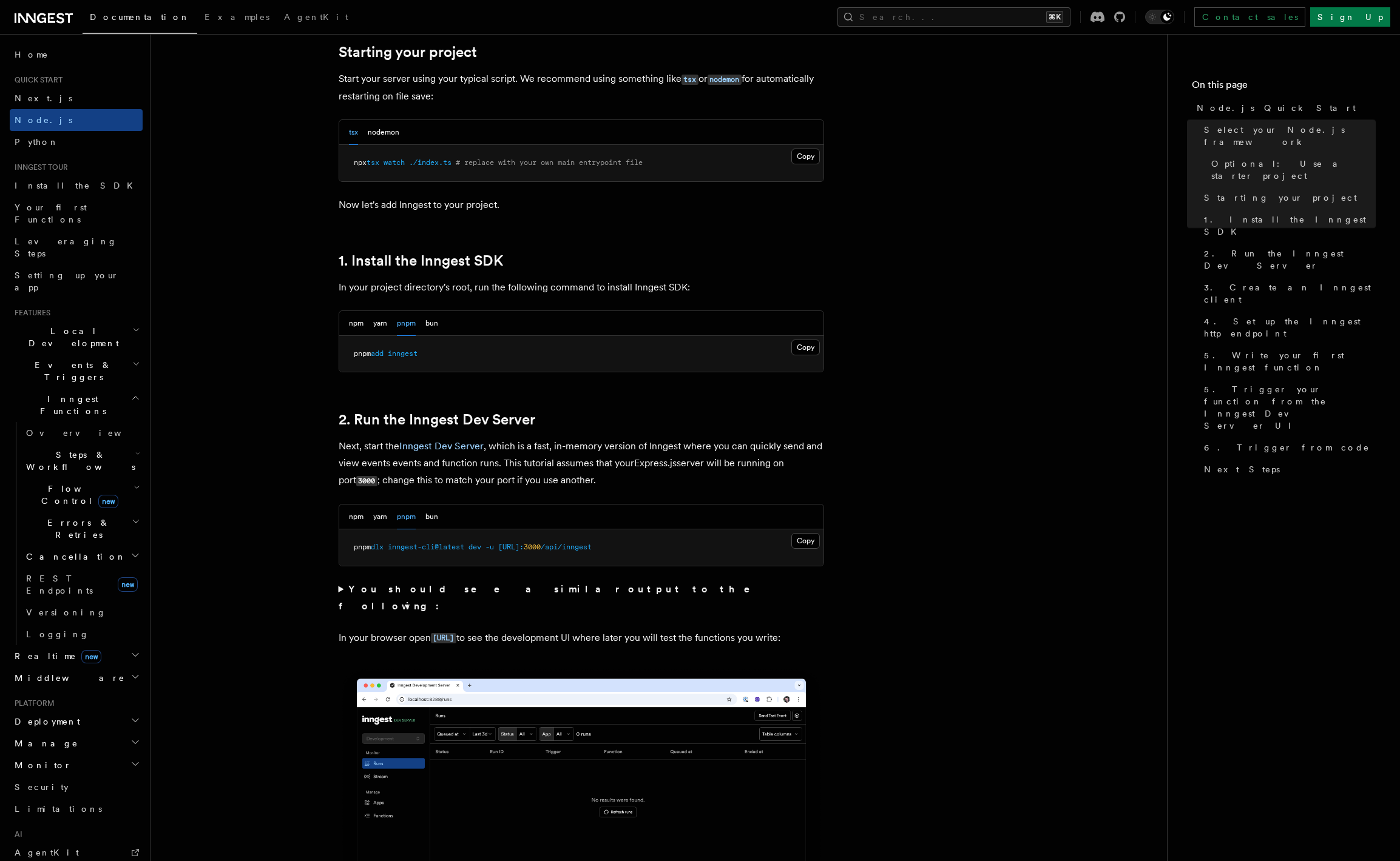
scroll to position [647, 0]
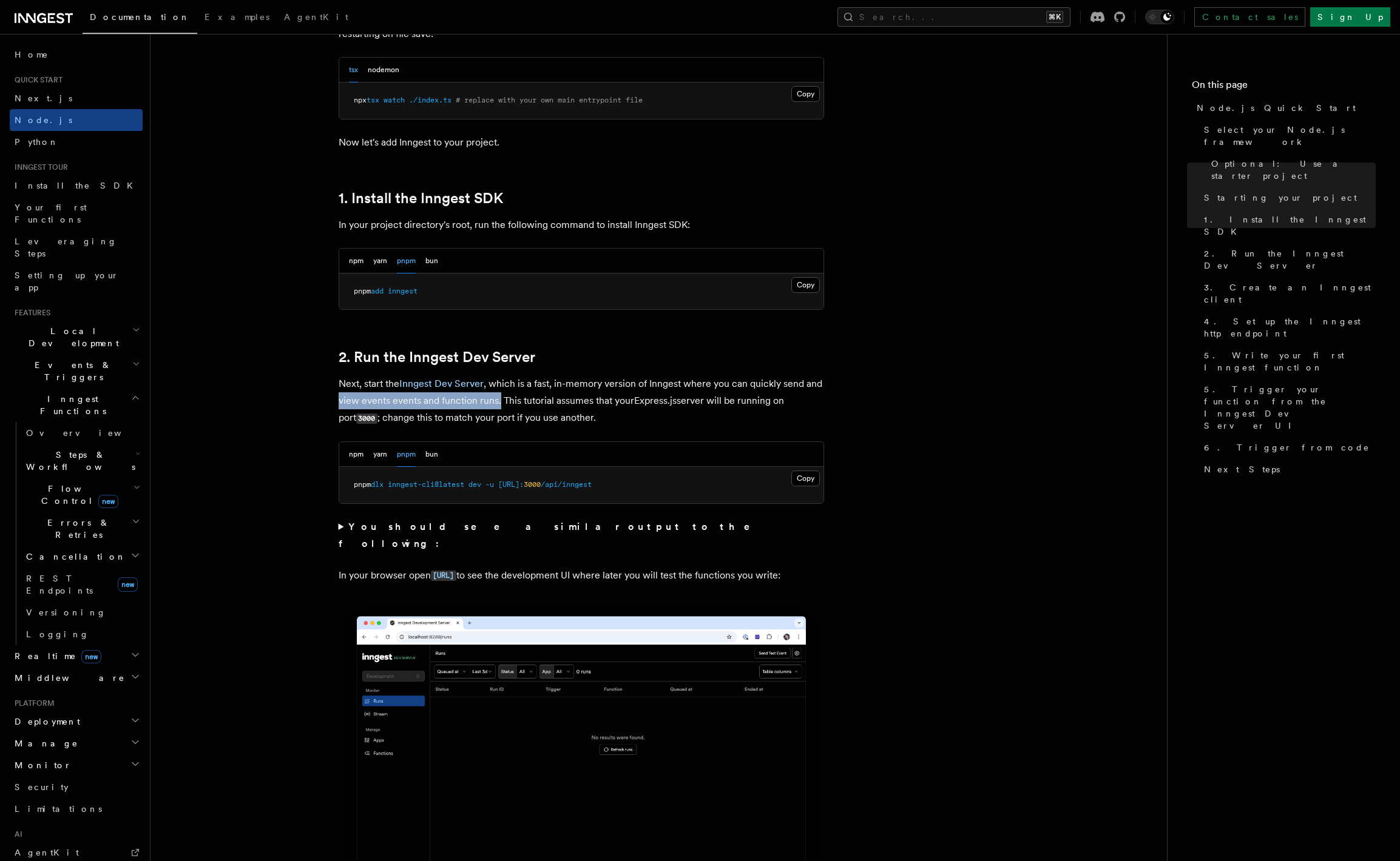
drag, startPoint x: 337, startPoint y: 401, endPoint x: 504, endPoint y: 409, distance: 167.2
click at [498, 406] on p "Next, start the Inngest Dev Server , which is a fast, in-memory version of Inng…" at bounding box center [582, 401] width 485 height 52
click at [518, 412] on p "Next, start the Inngest Dev Server , which is a fast, in-memory version of Inng…" at bounding box center [582, 401] width 485 height 52
click at [339, 527] on summary "You should see a similar output to the following:" at bounding box center [582, 535] width 485 height 34
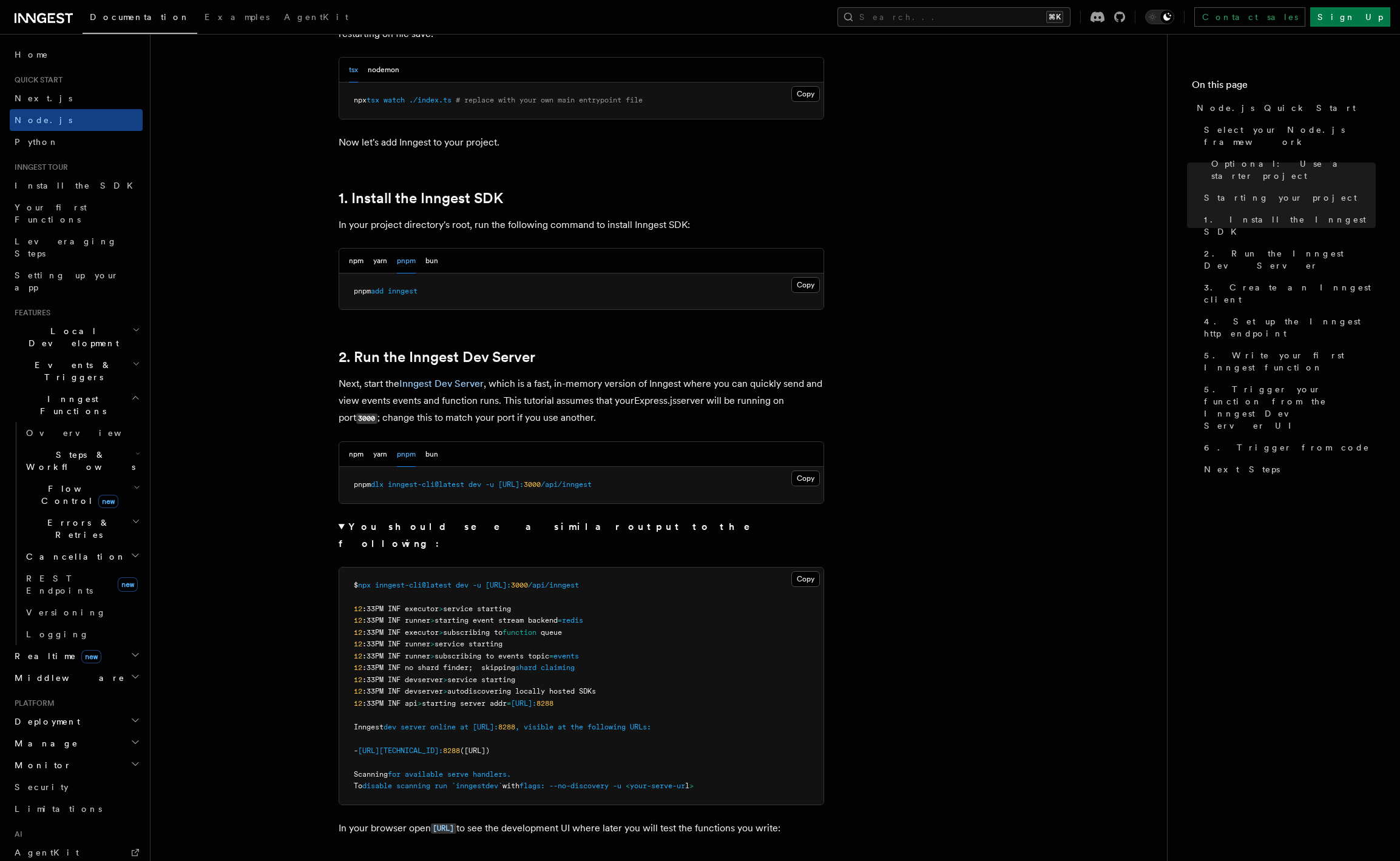
click at [340, 527] on summary "You should see a similar output to the following:" at bounding box center [582, 535] width 485 height 34
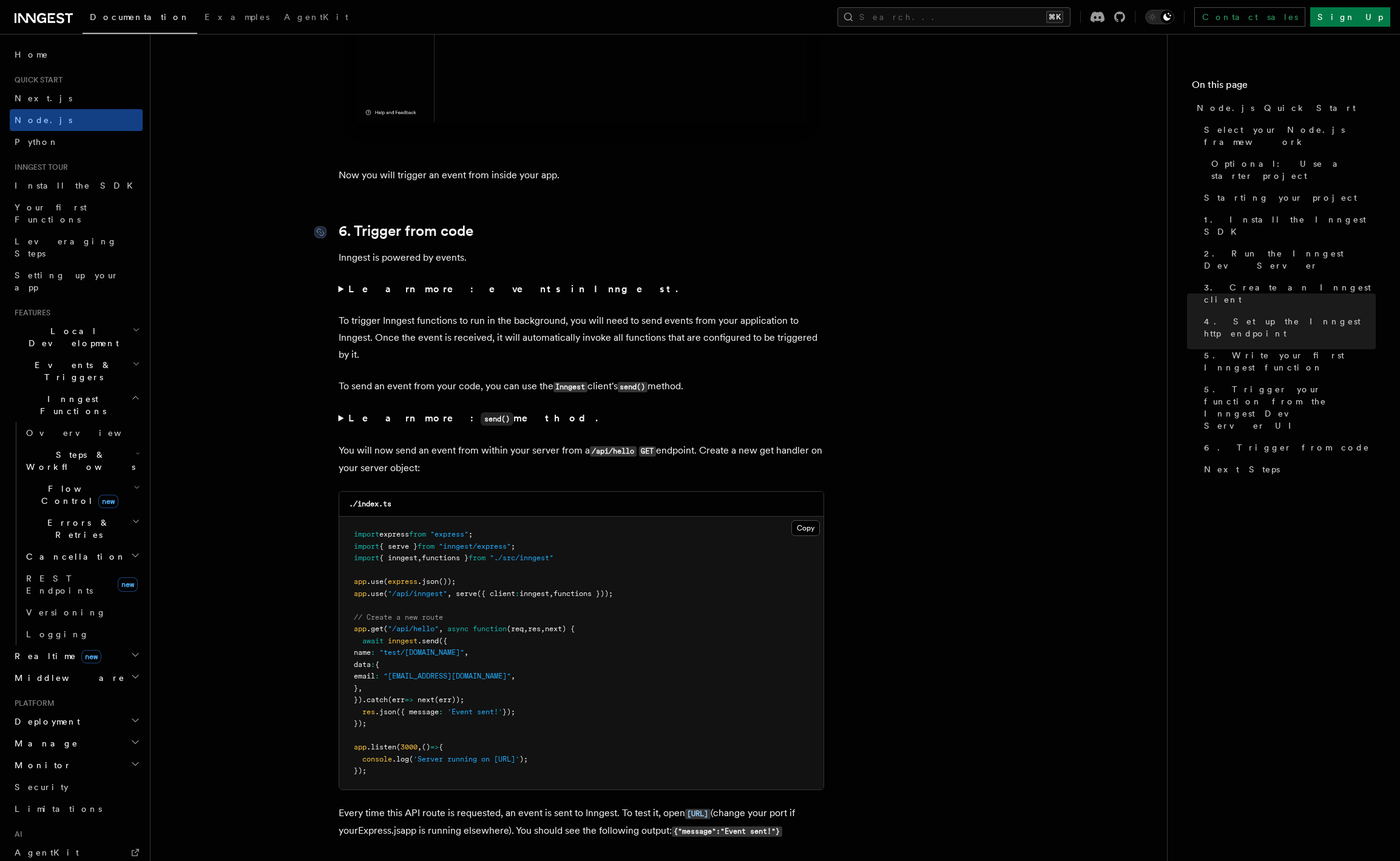
scroll to position [6074, 0]
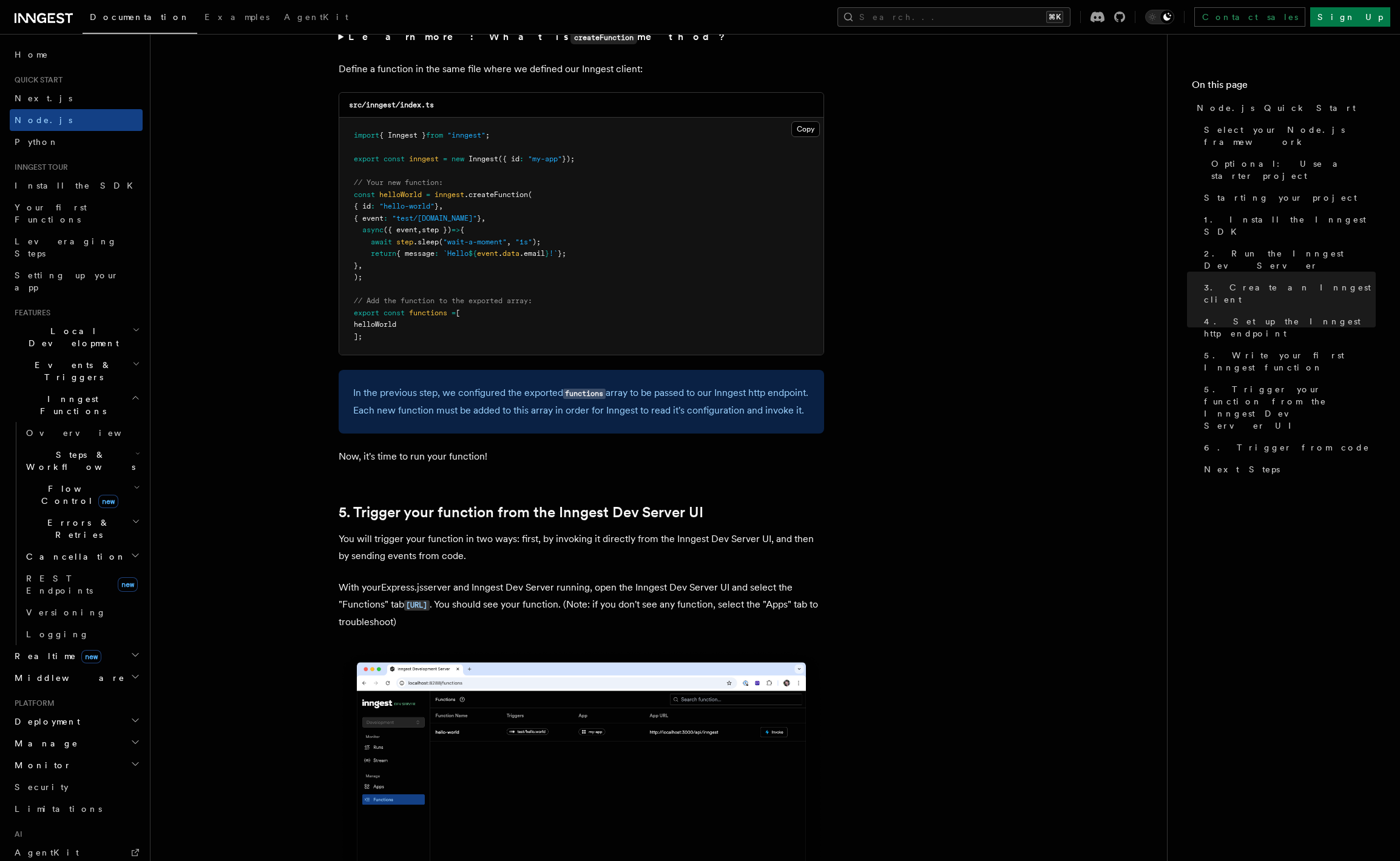
scroll to position [2260, 0]
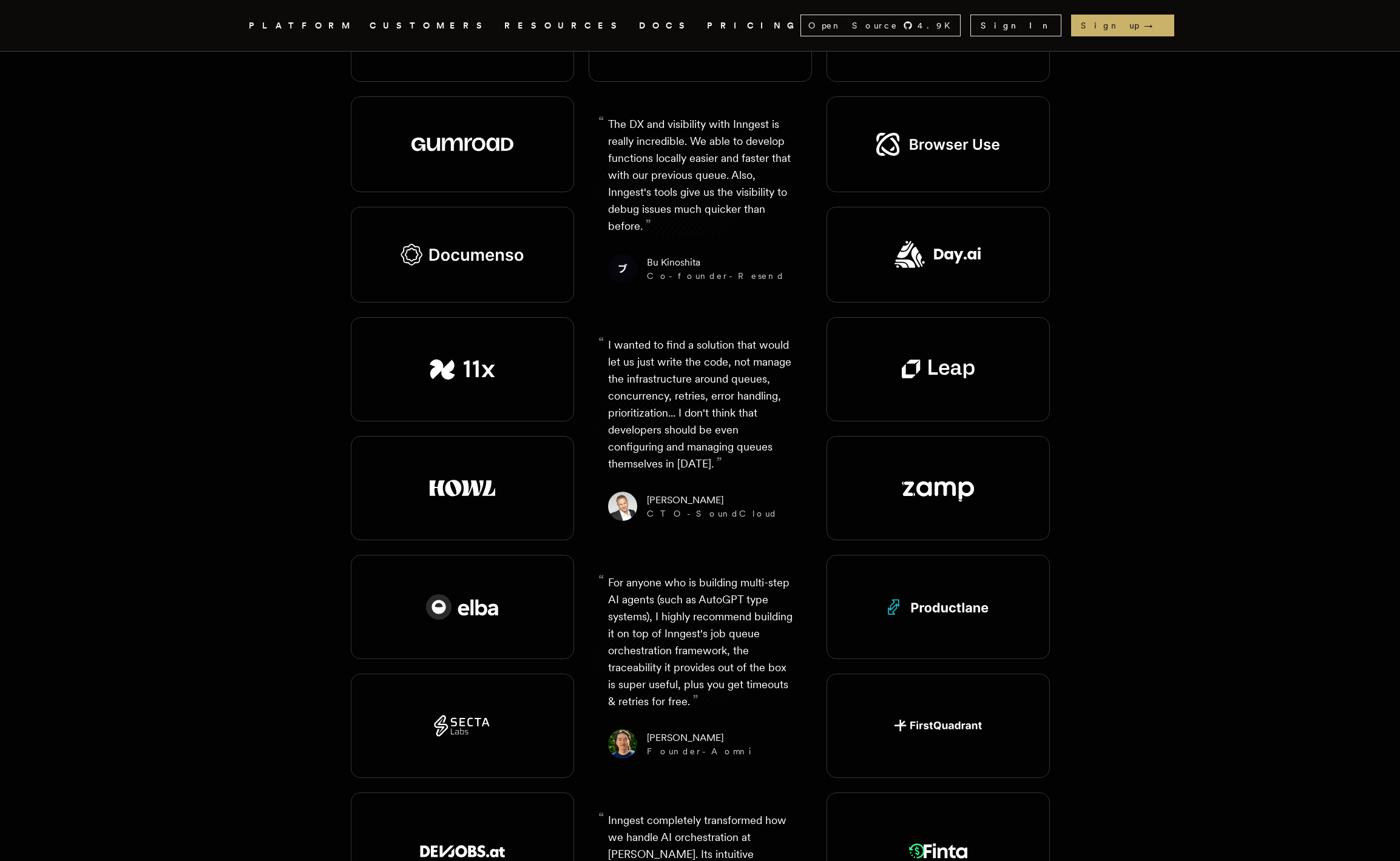
scroll to position [1596, 0]
